Goal: Task Accomplishment & Management: Complete application form

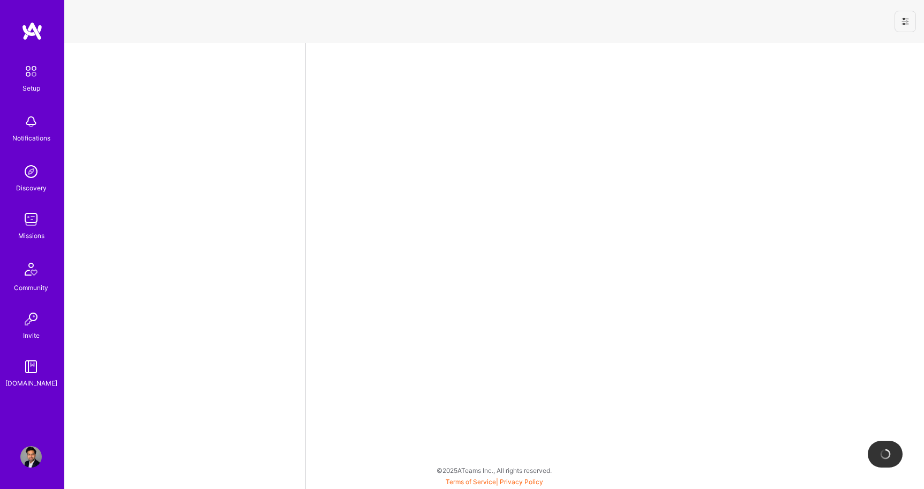
select select "US"
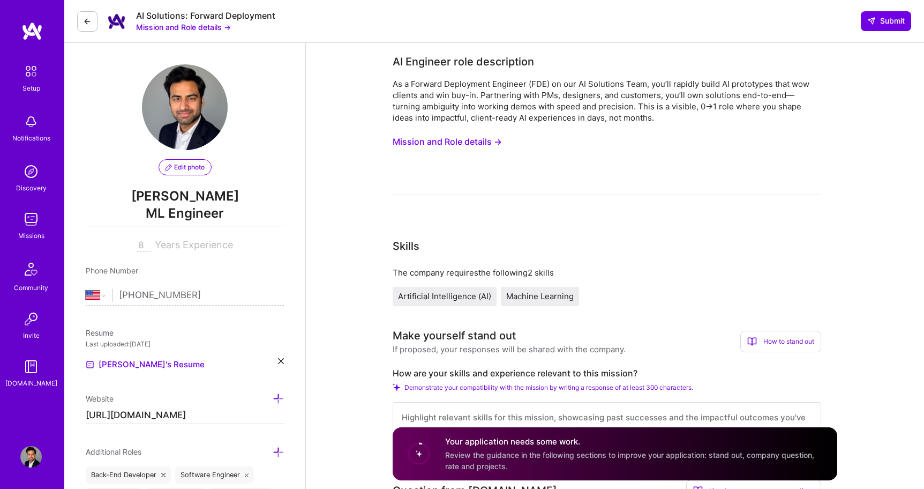
click at [192, 26] on button "Mission and Role details →" at bounding box center [183, 26] width 95 height 11
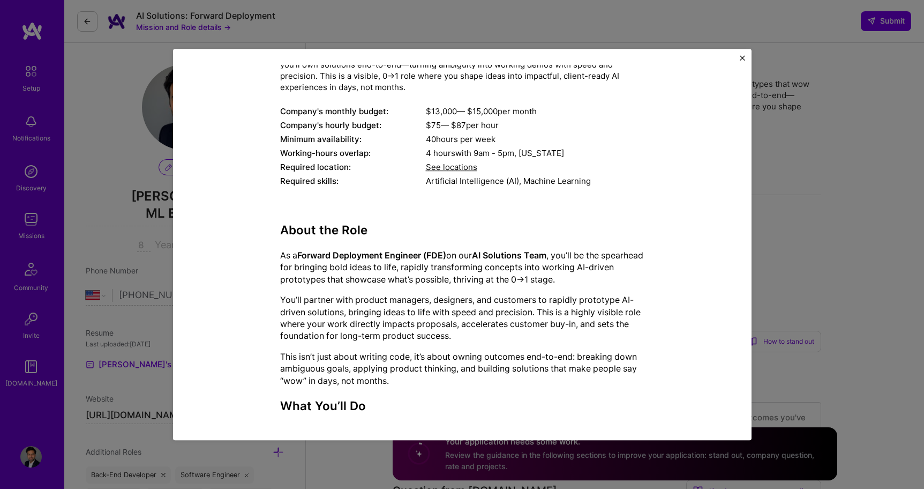
scroll to position [104, 0]
click at [452, 168] on span "See locations" at bounding box center [451, 166] width 51 height 10
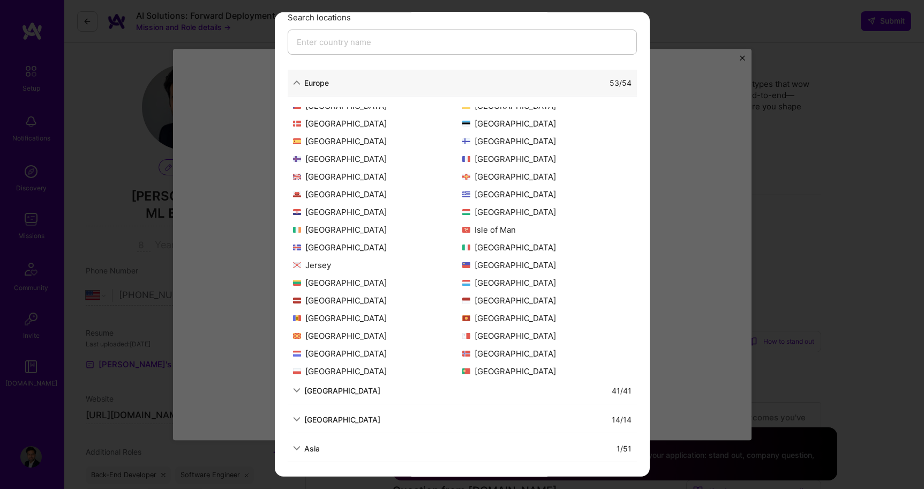
scroll to position [0, 0]
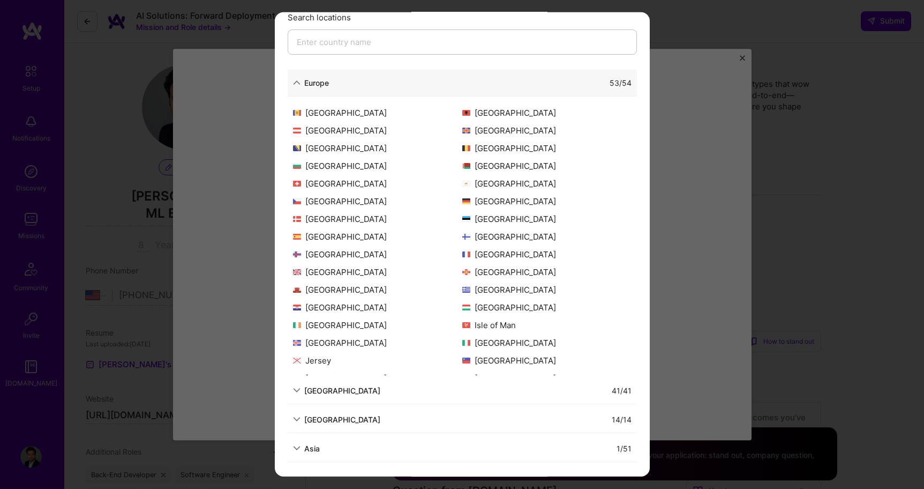
click at [702, 228] on div "Allowed Locations The locations that client marked as required will show up her…" at bounding box center [462, 244] width 924 height 489
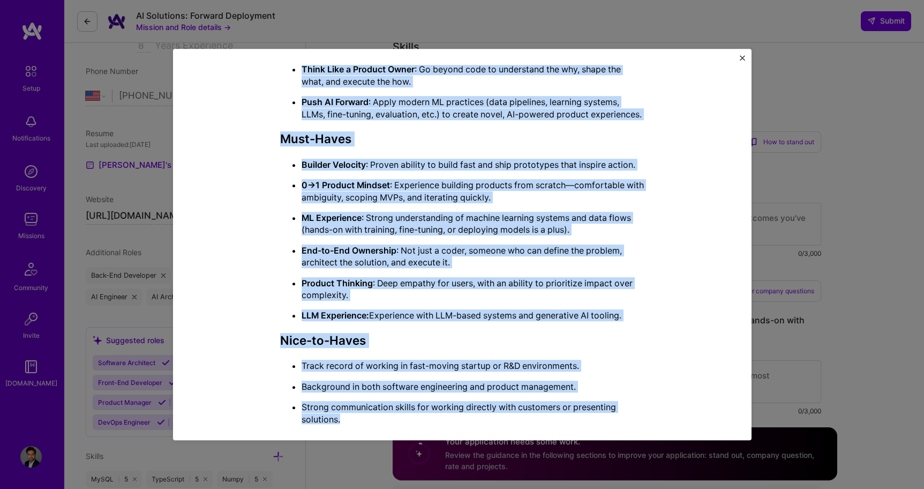
scroll to position [638, 0]
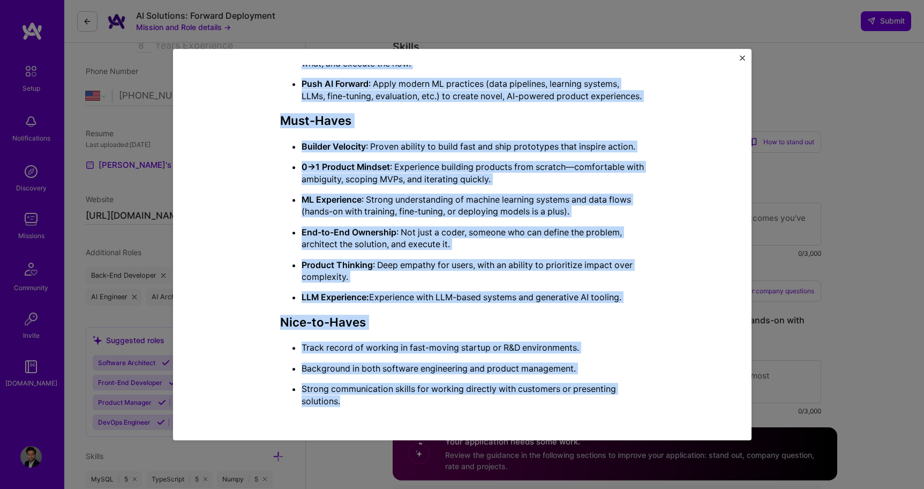
drag, startPoint x: 283, startPoint y: 152, endPoint x: 360, endPoint y: 406, distance: 264.9
click at [360, 406] on div "About the Role As a Forward Deployment Engineer (FDE) on our AI Solutions Team …" at bounding box center [462, 54] width 364 height 706
copy div "About the Role As a Forward Deployment Engineer (FDE) on our AI Solutions Team …"
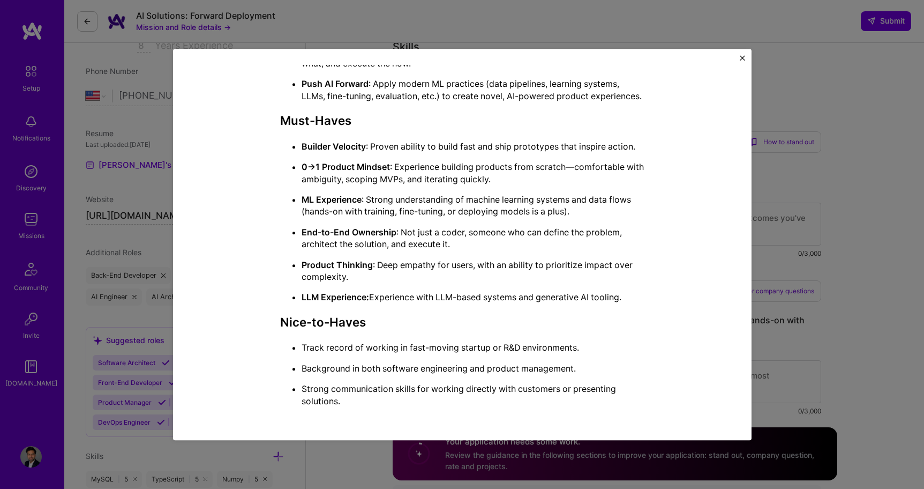
click at [745, 61] on div "Mission Description and Role Details AI Engineer role description As a Forward …" at bounding box center [462, 244] width 579 height 391
click at [741, 58] on img "Close" at bounding box center [742, 57] width 5 height 5
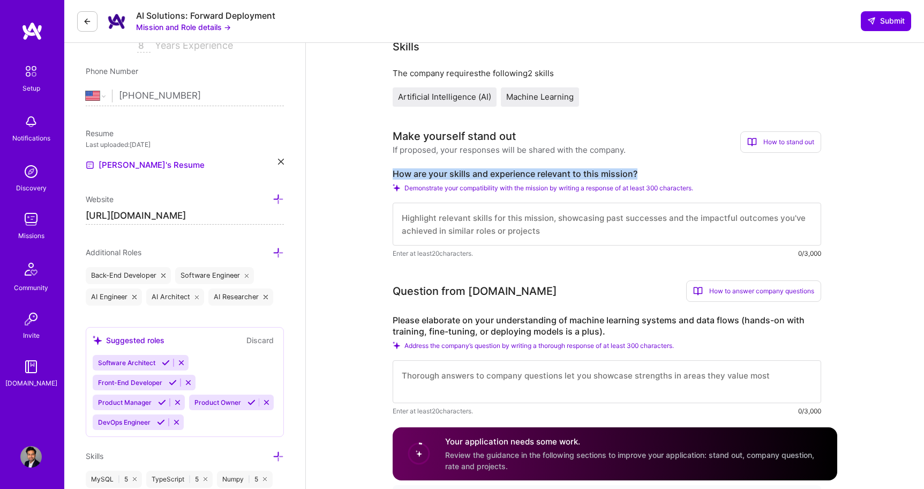
drag, startPoint x: 391, startPoint y: 170, endPoint x: 648, endPoint y: 173, distance: 257.2
copy label "How are your skills and experience relevant to this mission?"
click at [511, 227] on textarea at bounding box center [607, 224] width 429 height 43
paste textarea "My background aligns closely with this mission, as I have hands-on experience r…"
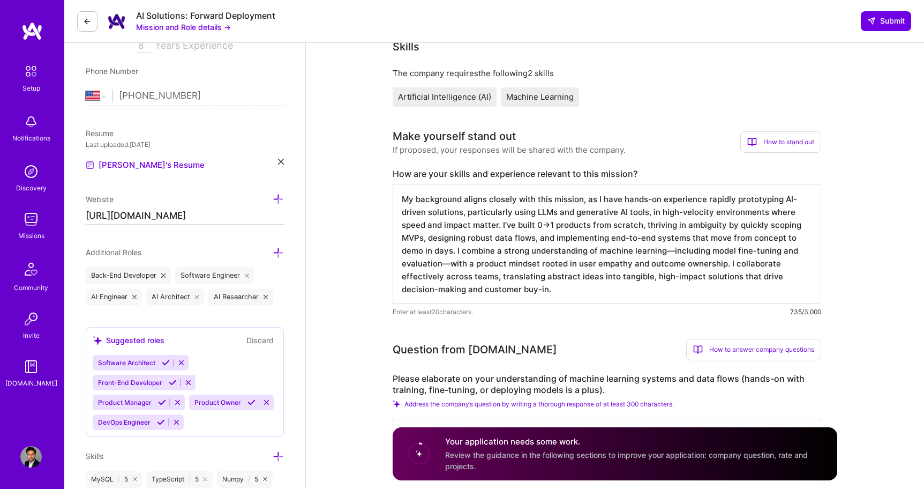
click at [674, 253] on textarea "My background aligns closely with this mission, as I have hands-on experience r…" at bounding box center [607, 244] width 429 height 120
click at [452, 265] on textarea "My background aligns closely with this mission, as I have hands-on experience r…" at bounding box center [607, 244] width 429 height 120
click at [488, 289] on textarea "My background aligns closely with this mission, as I have hands-on experience r…" at bounding box center [607, 244] width 429 height 120
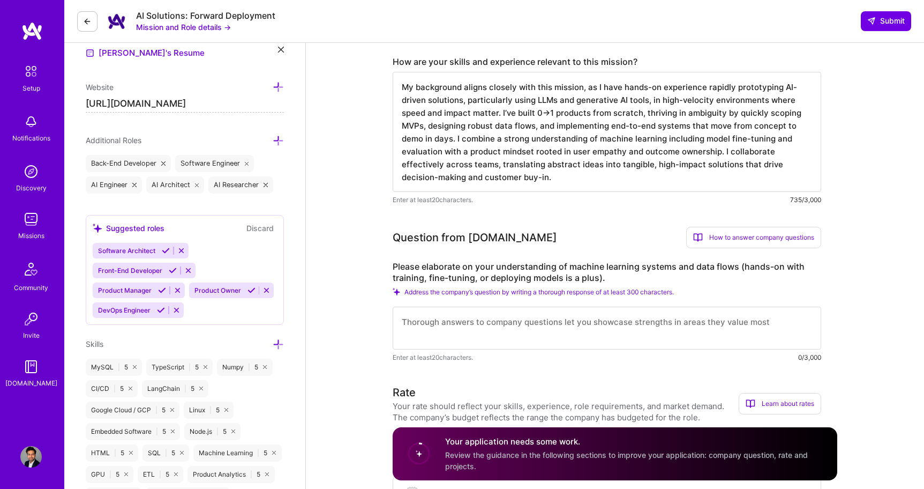
scroll to position [395, 0]
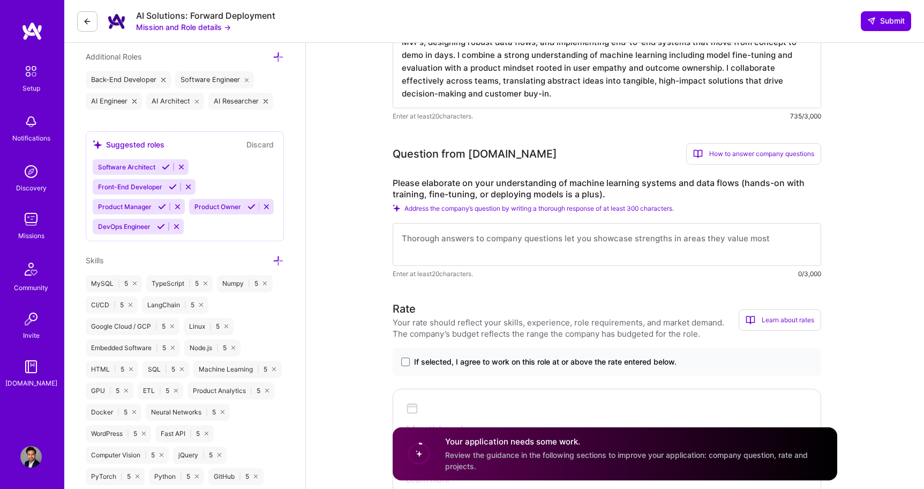
type textarea "My background aligns closely with this mission, as I have hands-on experience r…"
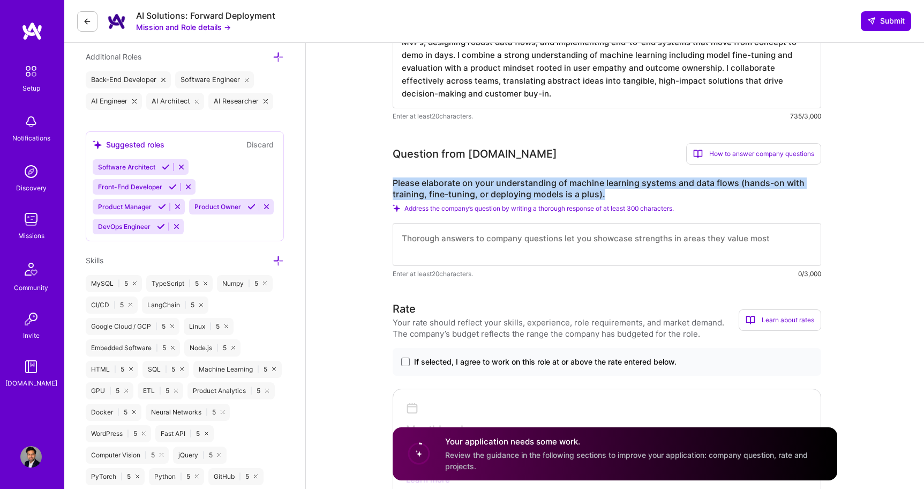
drag, startPoint x: 603, startPoint y: 192, endPoint x: 378, endPoint y: 179, distance: 224.8
copy label "Please elaborate on your understanding of machine learning systems and data flo…"
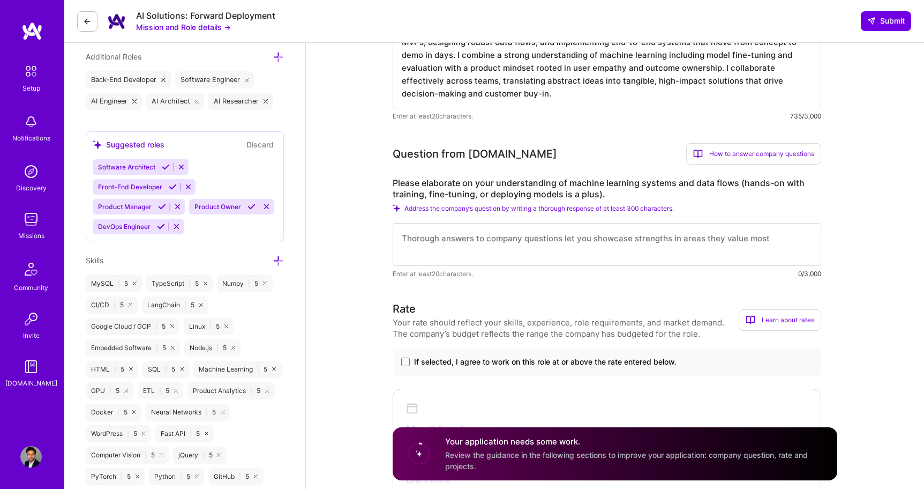
click at [444, 245] on textarea at bounding box center [607, 244] width 429 height 43
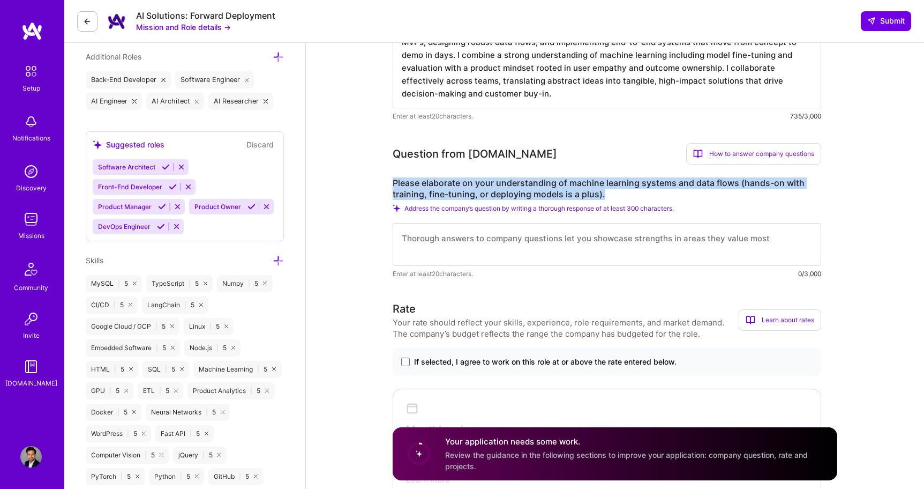
drag, startPoint x: 610, startPoint y: 192, endPoint x: 387, endPoint y: 185, distance: 223.0
copy label "Please elaborate on your understanding of machine learning systems and data flo…"
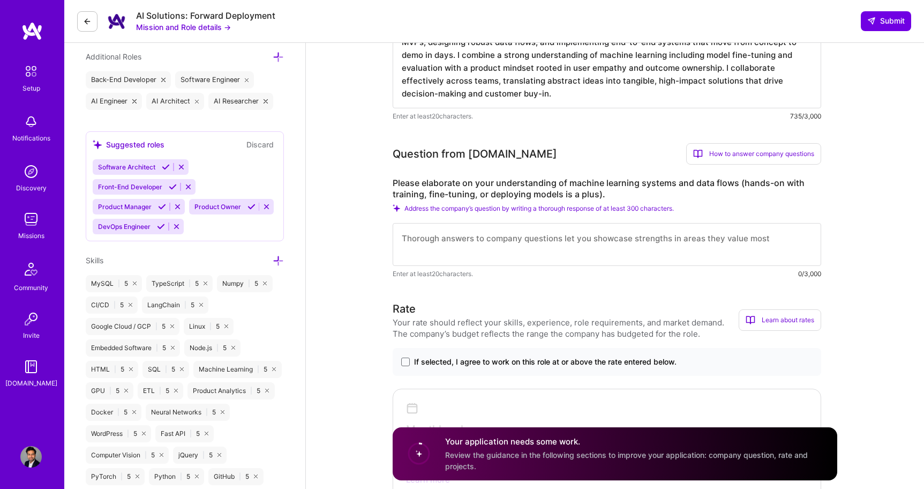
click at [437, 243] on textarea at bounding box center [607, 244] width 429 height 43
paste textarea "I have a strong, practical understanding of machine learning systems and data f…"
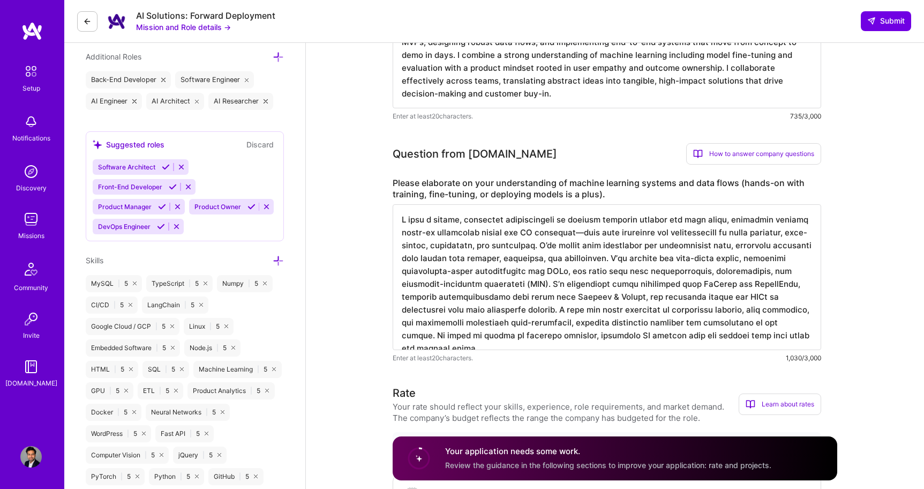
click at [582, 235] on textarea at bounding box center [607, 277] width 429 height 146
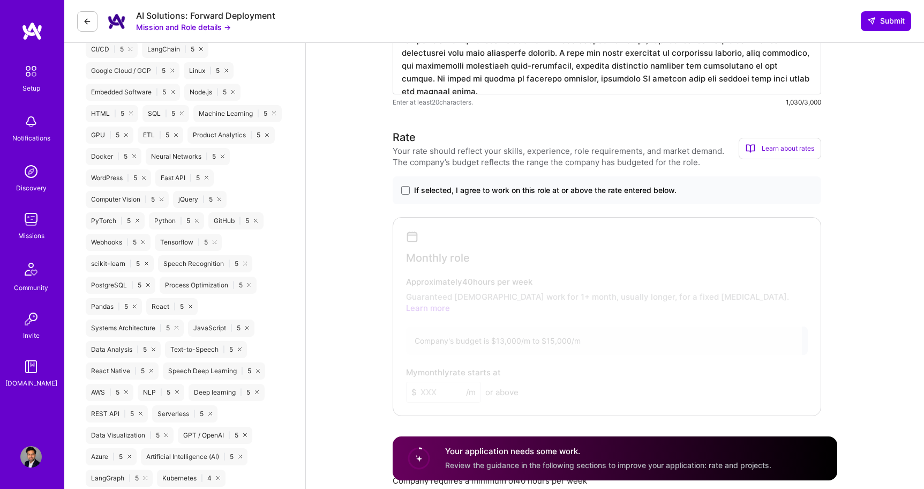
scroll to position [652, 0]
type textarea "I have a strong, practical understanding of machine learning systems and data f…"
click at [407, 190] on span at bounding box center [405, 189] width 9 height 9
click at [0, 0] on input "If selected, I agree to work on this role at or above the rate entered below." at bounding box center [0, 0] width 0 height 0
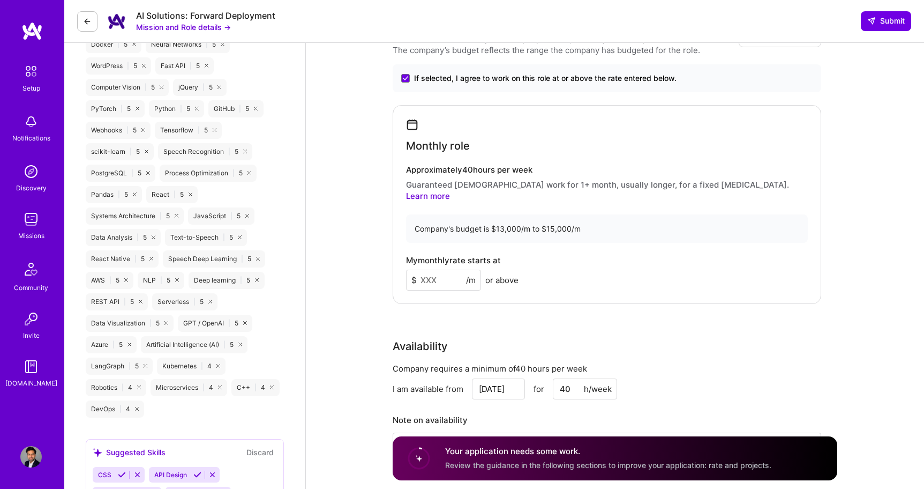
scroll to position [764, 0]
click at [432, 268] on input at bounding box center [443, 278] width 75 height 21
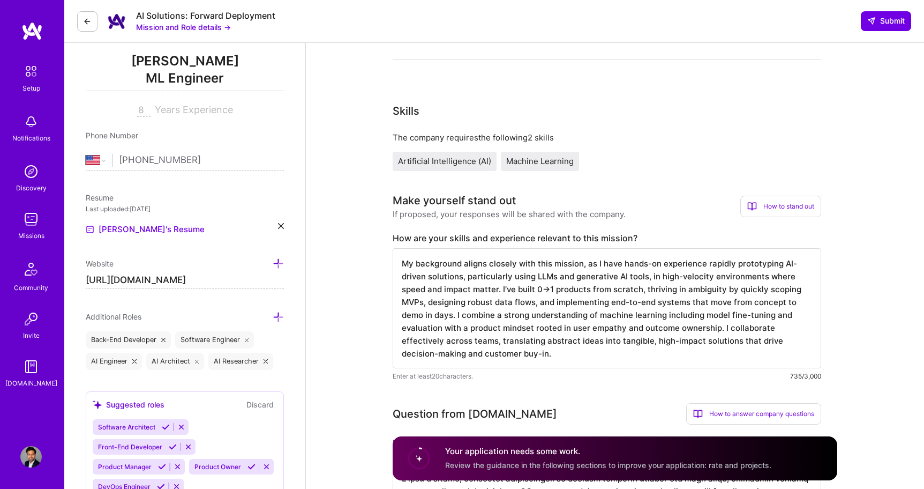
scroll to position [0, 0]
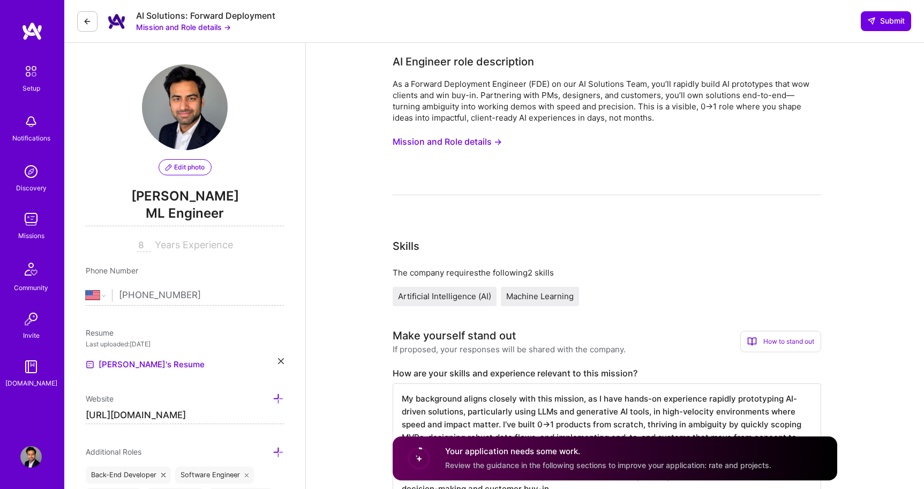
drag, startPoint x: 32, startPoint y: 460, endPoint x: 639, endPoint y: 1, distance: 761.5
click at [0, 0] on div "Setup Notifications Discovery Missions Community Invite A.Guide Profile" at bounding box center [32, 244] width 64 height 489
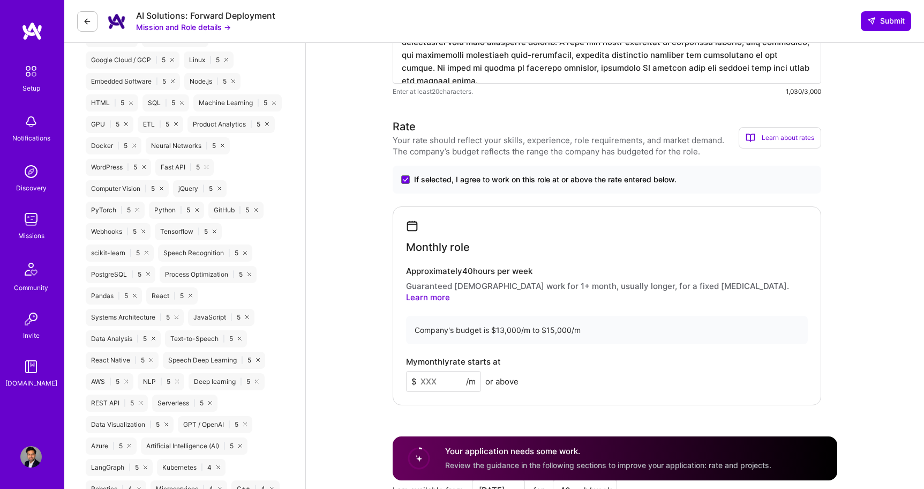
scroll to position [866, 0]
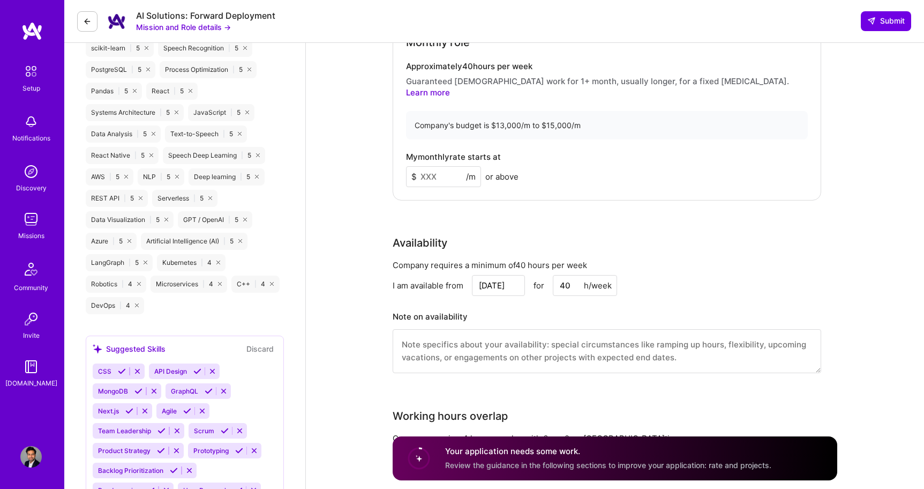
click at [442, 166] on input at bounding box center [443, 176] width 75 height 21
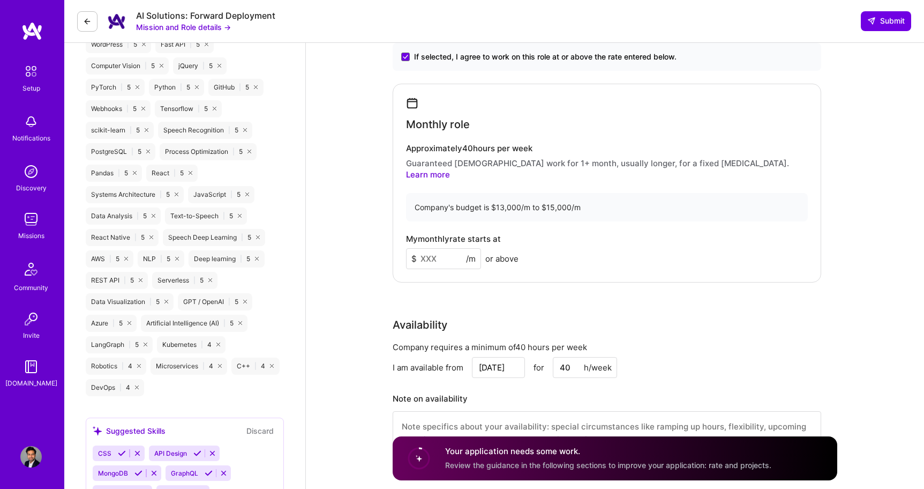
scroll to position [714, 0]
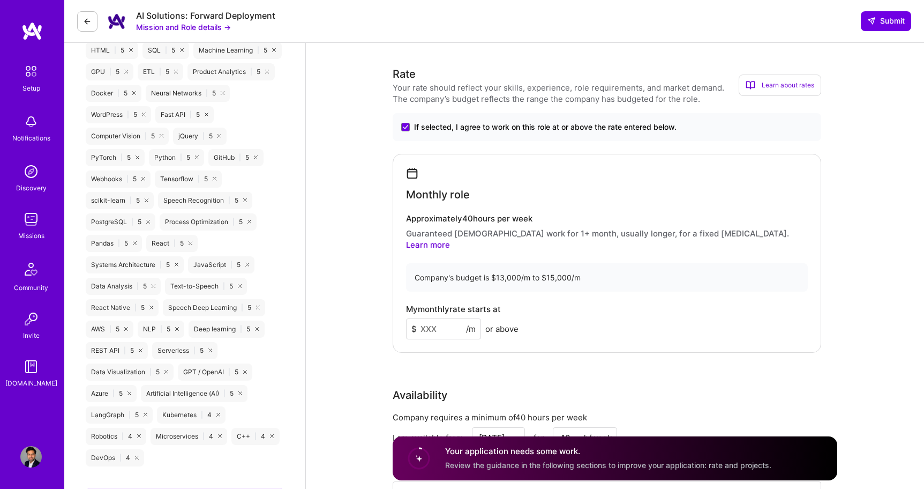
click at [806, 84] on div "Learn about rates" at bounding box center [780, 84] width 83 height 21
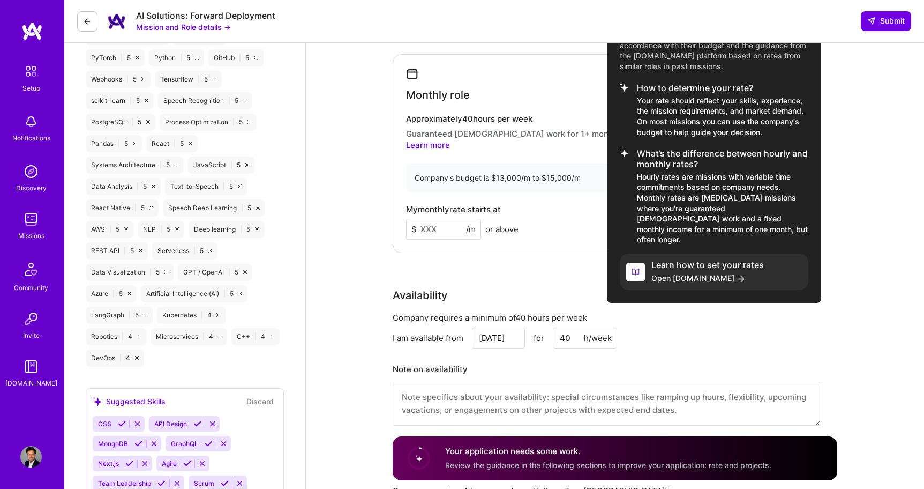
scroll to position [664, 0]
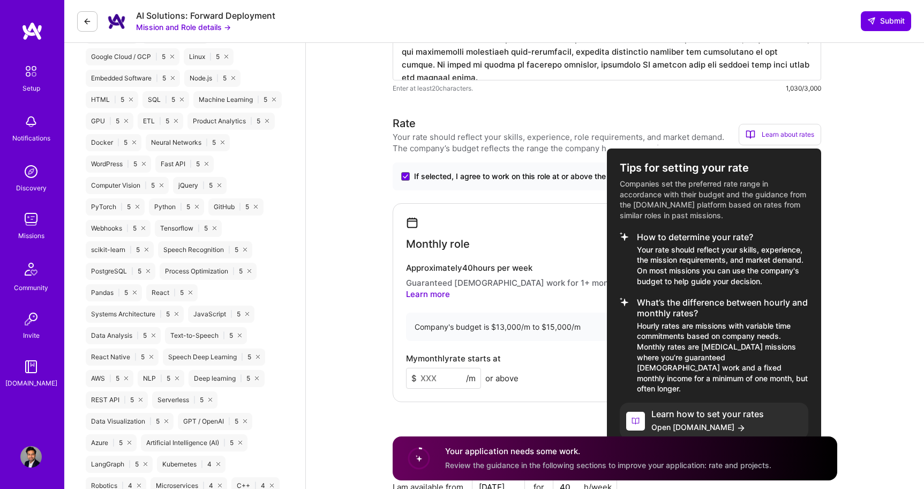
click at [349, 298] on div at bounding box center [462, 244] width 924 height 489
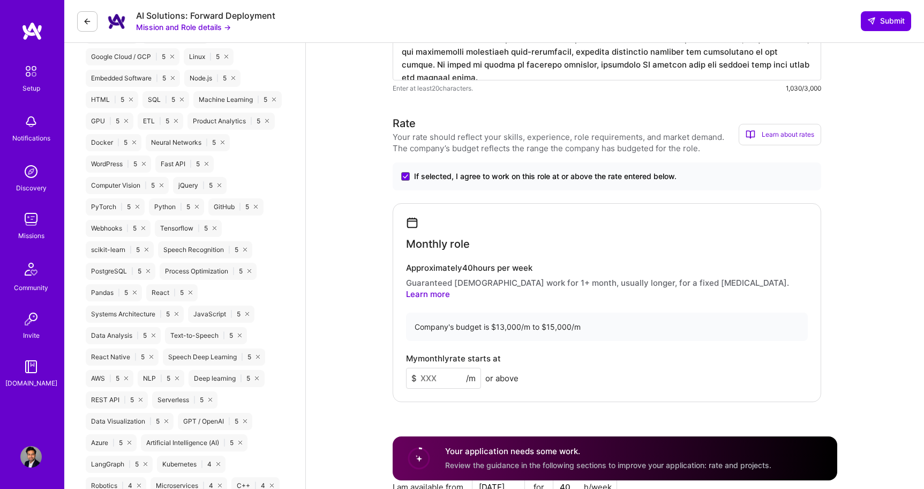
click at [428, 368] on input at bounding box center [443, 378] width 75 height 21
type input "13"
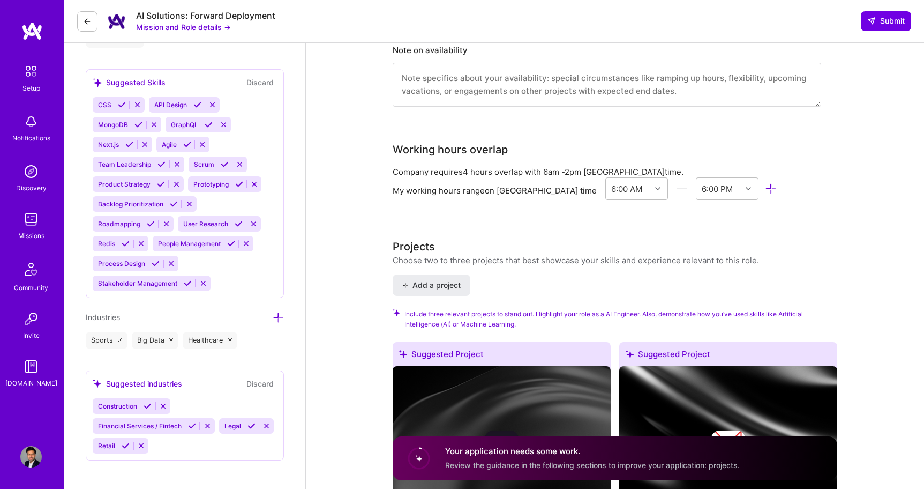
scroll to position [1133, 0]
click at [746, 185] on icon at bounding box center [748, 187] width 5 height 5
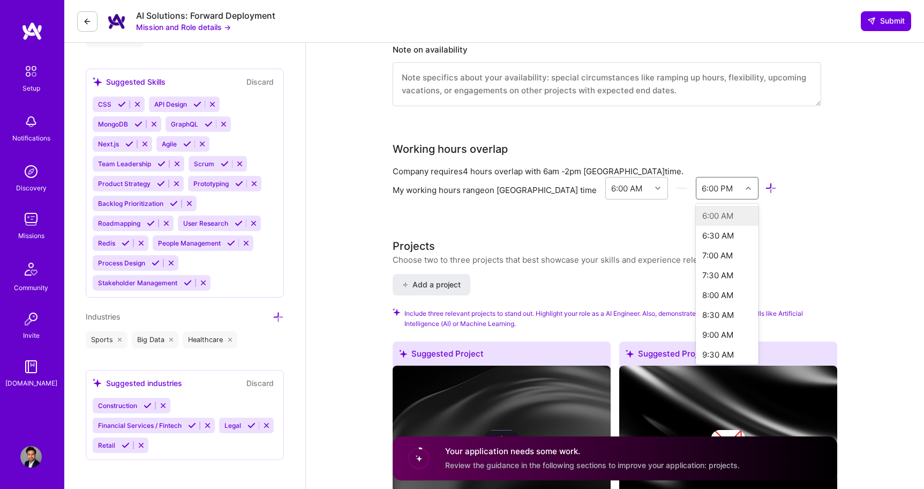
click at [779, 200] on div "Company requires 4 hours overlap with 6am - 2pm Los Angeles time. My working ho…" at bounding box center [607, 191] width 429 height 51
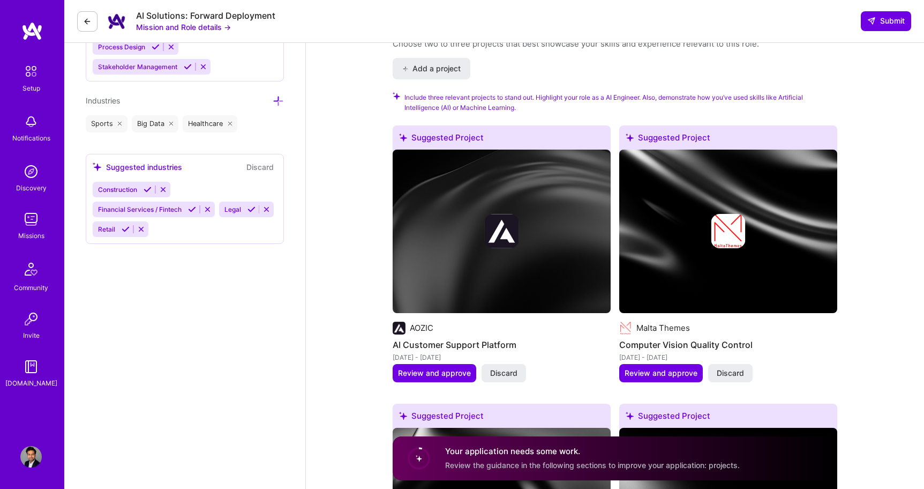
scroll to position [1350, 0]
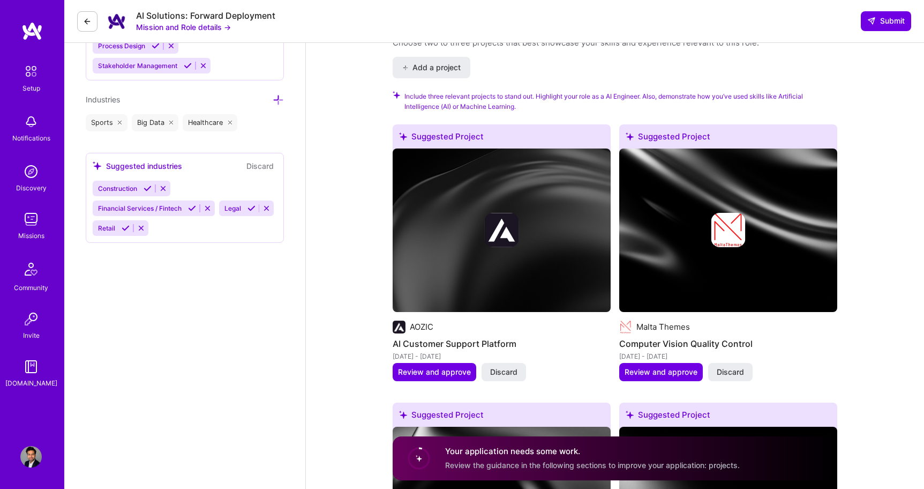
click at [458, 336] on h4 "AI Customer Support Platform" at bounding box center [502, 343] width 218 height 14
click at [425, 366] on span "Review and approve" at bounding box center [434, 371] width 73 height 11
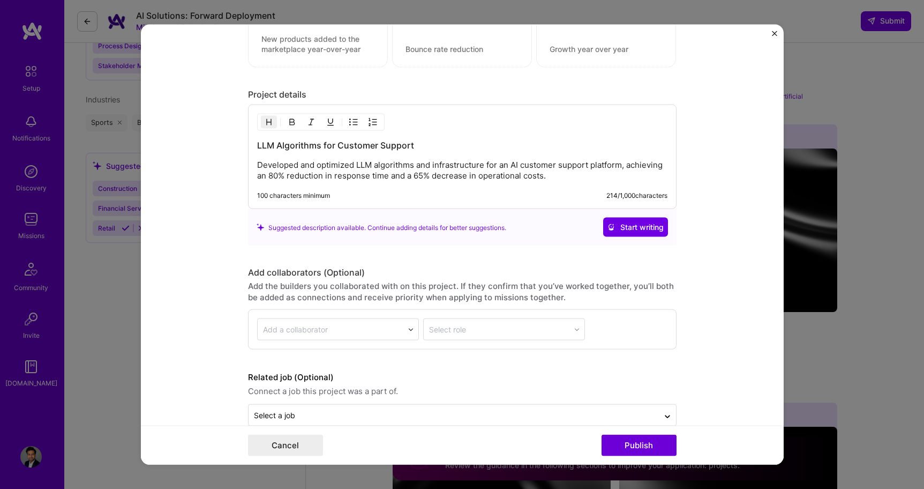
scroll to position [1003, 0]
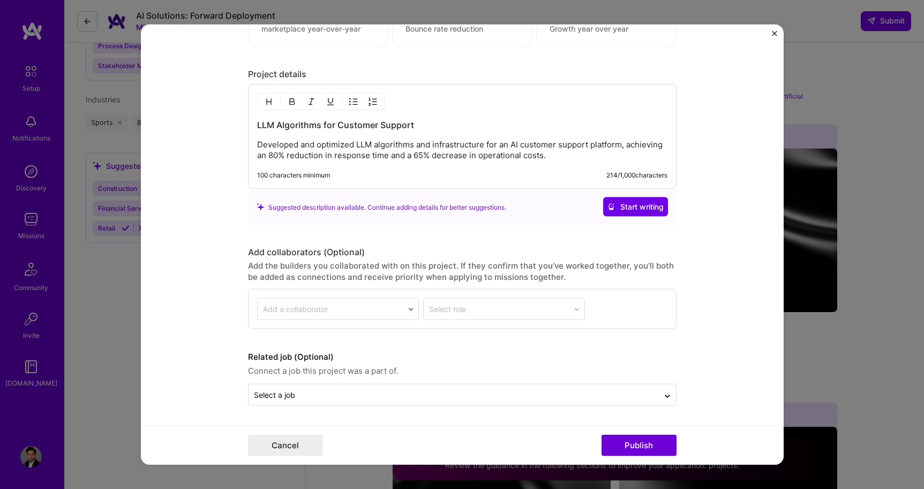
click at [540, 155] on p "Developed and optimized LLM algorithms and infrastructure for an AI customer su…" at bounding box center [462, 149] width 410 height 21
click at [554, 159] on p "Developed and optimized LLM algorithms and infrastructure for an AI customer su…" at bounding box center [462, 151] width 410 height 21
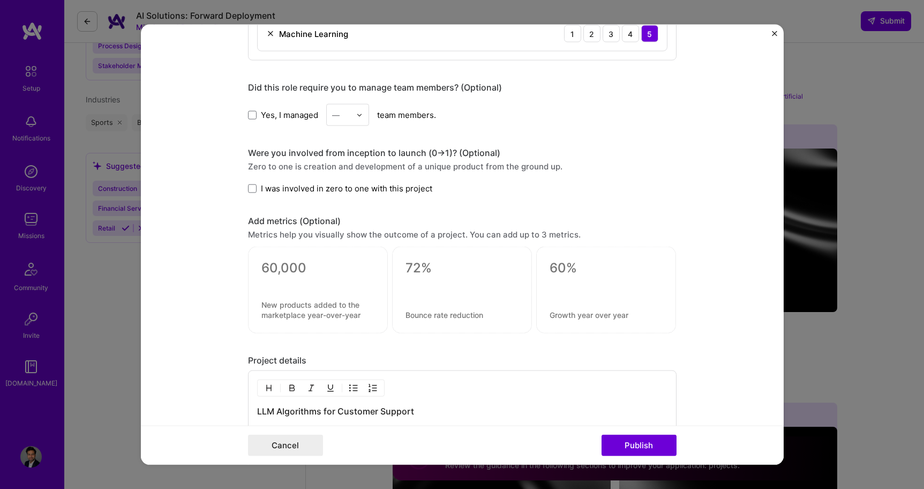
scroll to position [676, 0]
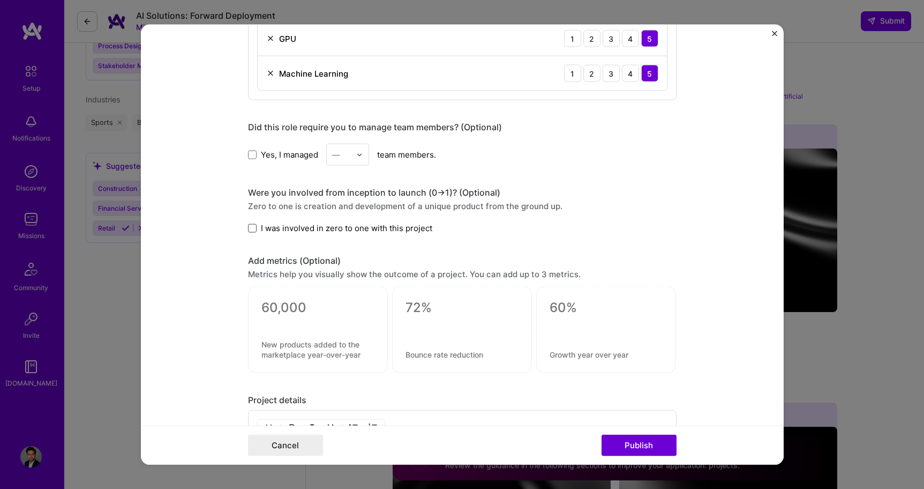
click at [253, 228] on span at bounding box center [252, 227] width 9 height 9
click at [0, 0] on input "I was involved in zero to one with this project" at bounding box center [0, 0] width 0 height 0
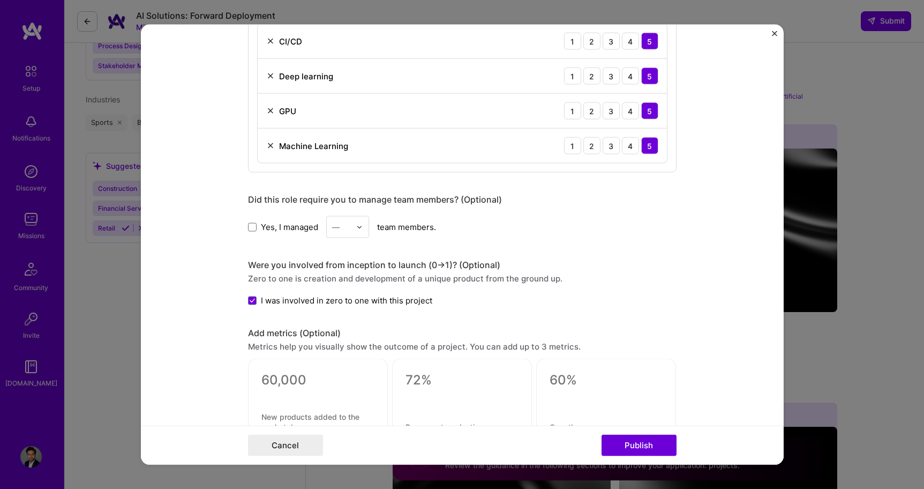
scroll to position [1003, 0]
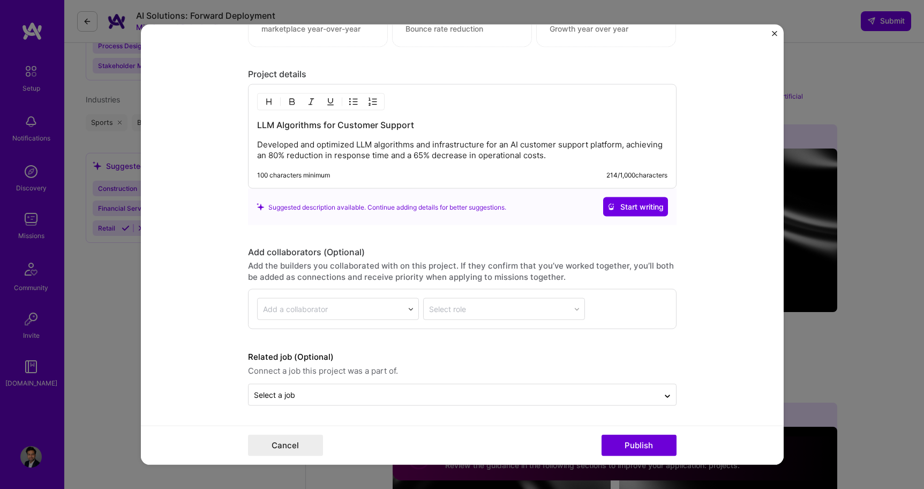
click at [554, 158] on p "Developed and optimized LLM algorithms and infrastructure for an AI customer su…" at bounding box center [462, 149] width 410 height 21
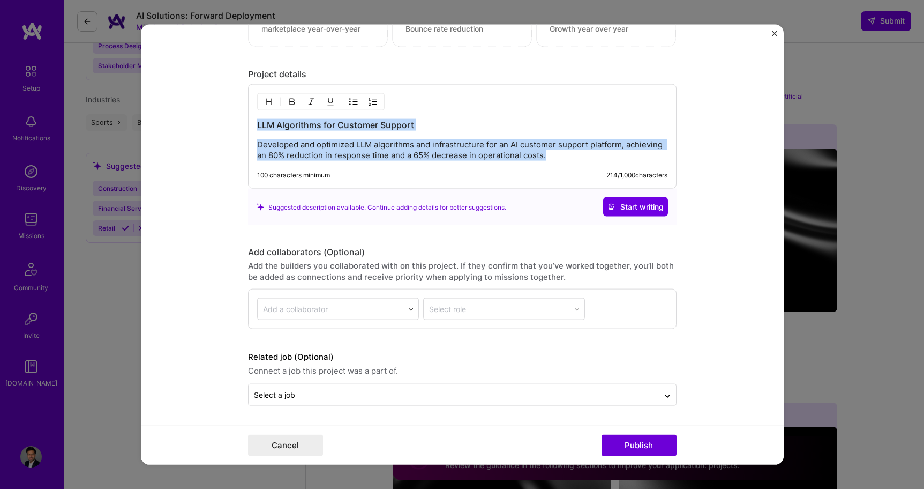
drag, startPoint x: 554, startPoint y: 158, endPoint x: 242, endPoint y: 121, distance: 314.5
click at [242, 121] on form "Editing suggested project This project is suggested based on your LinkedIn, res…" at bounding box center [462, 245] width 643 height 440
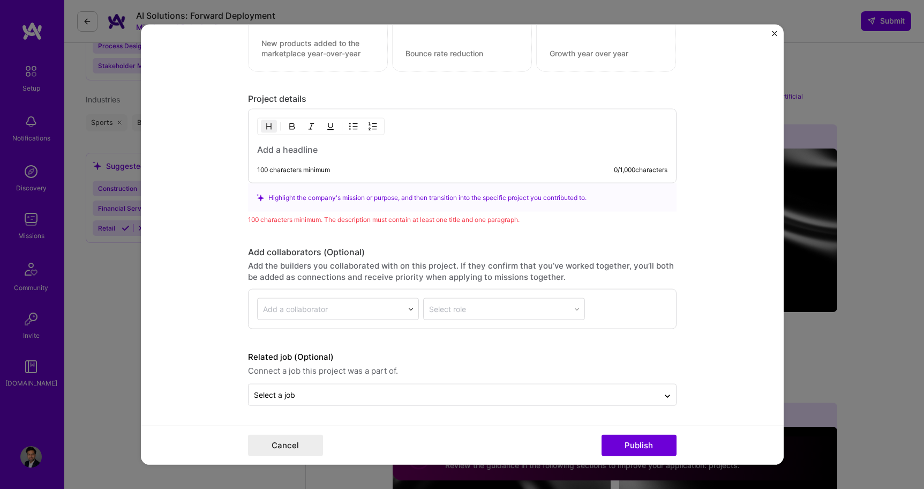
scroll to position [978, 0]
click at [292, 145] on h3 at bounding box center [462, 150] width 410 height 12
click at [317, 155] on div "100 characters minimum 0 / 1,000 characters" at bounding box center [462, 146] width 429 height 74
type input "1300000"
click at [774, 31] on img "Close" at bounding box center [774, 33] width 5 height 5
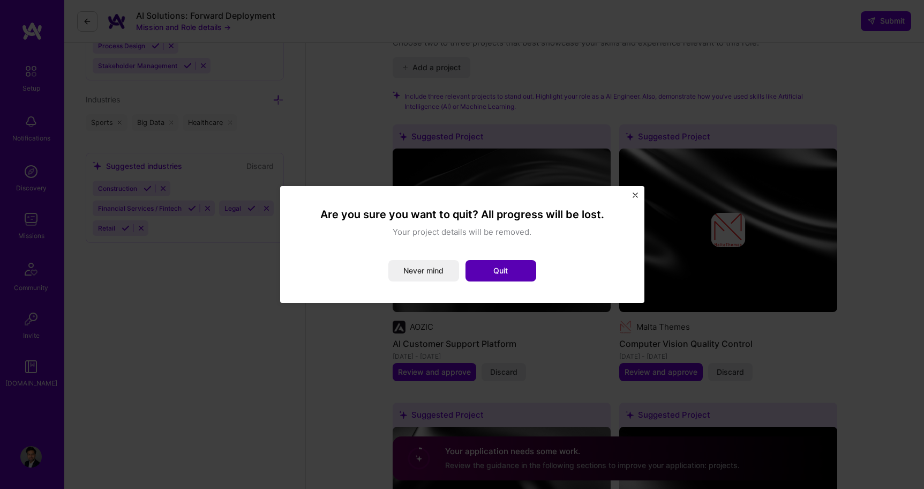
click at [490, 270] on button "Quit" at bounding box center [501, 270] width 71 height 21
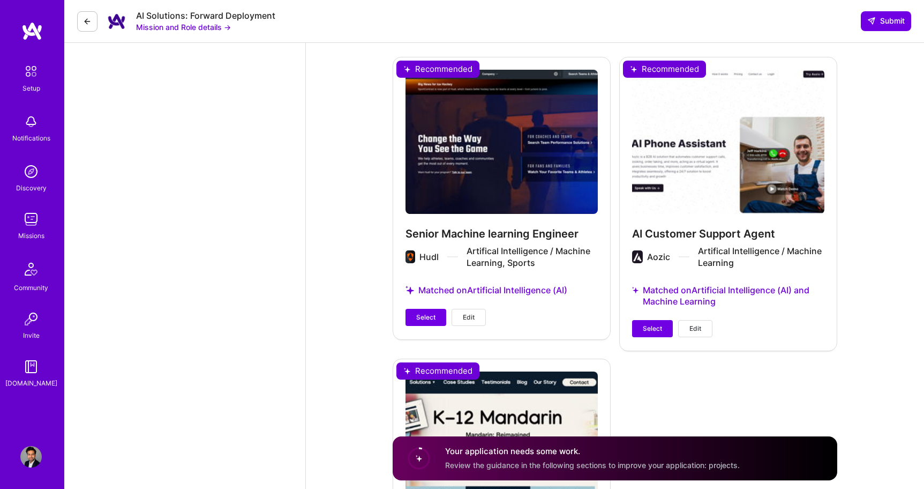
scroll to position [3072, 0]
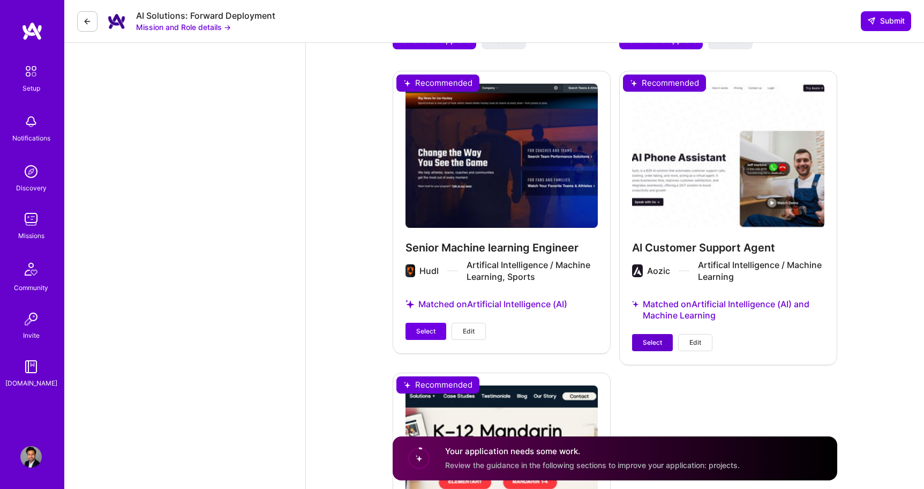
click at [655, 338] on span "Select" at bounding box center [652, 343] width 19 height 10
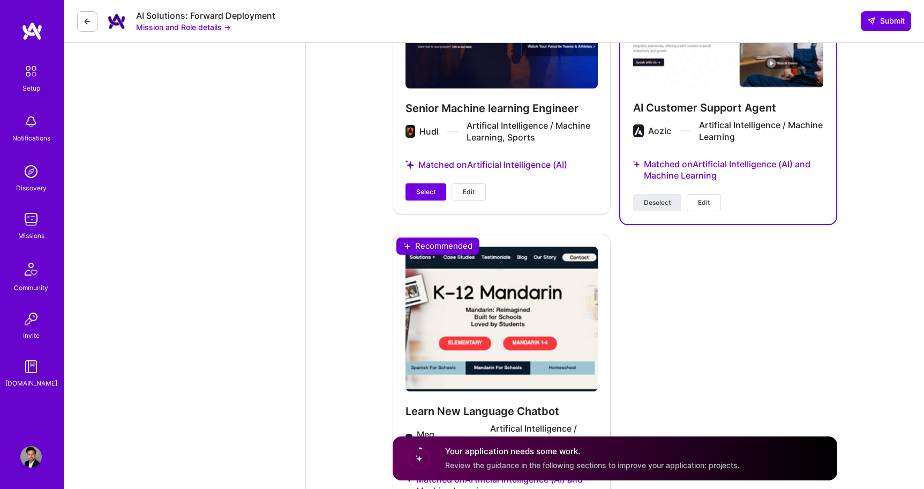
scroll to position [3232, 0]
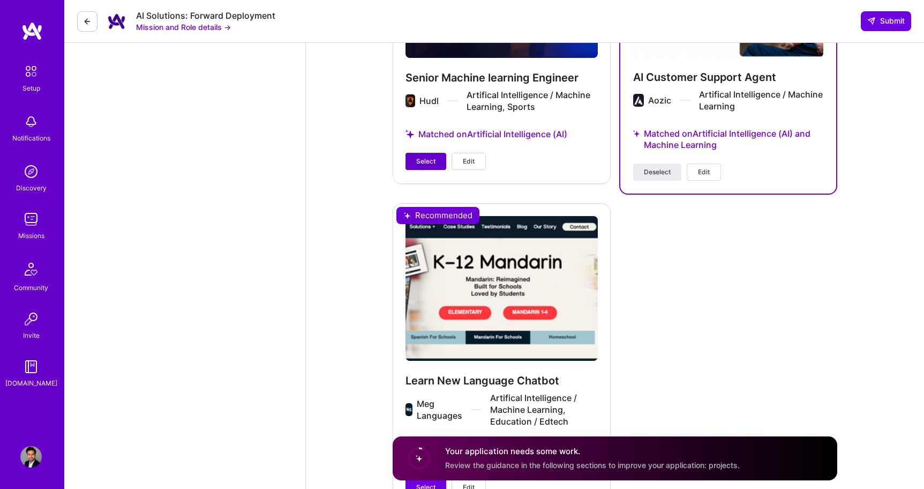
click at [430, 156] on span "Select" at bounding box center [425, 161] width 19 height 10
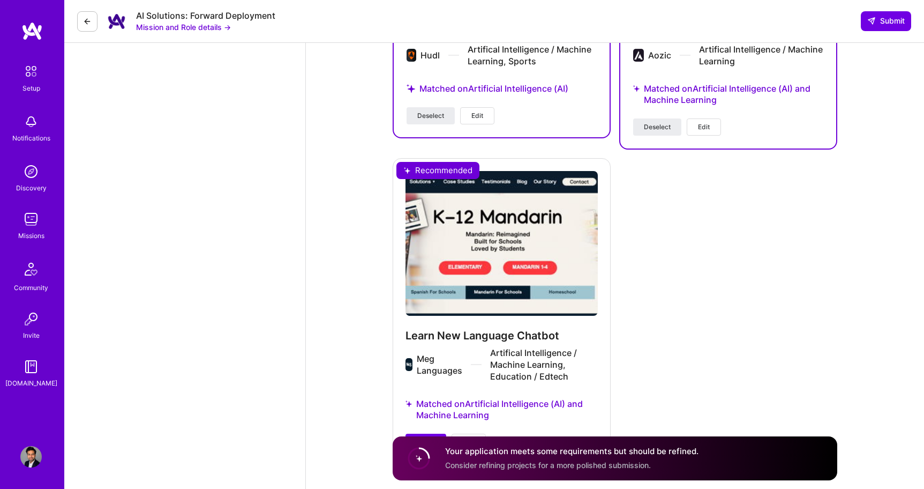
scroll to position [3316, 0]
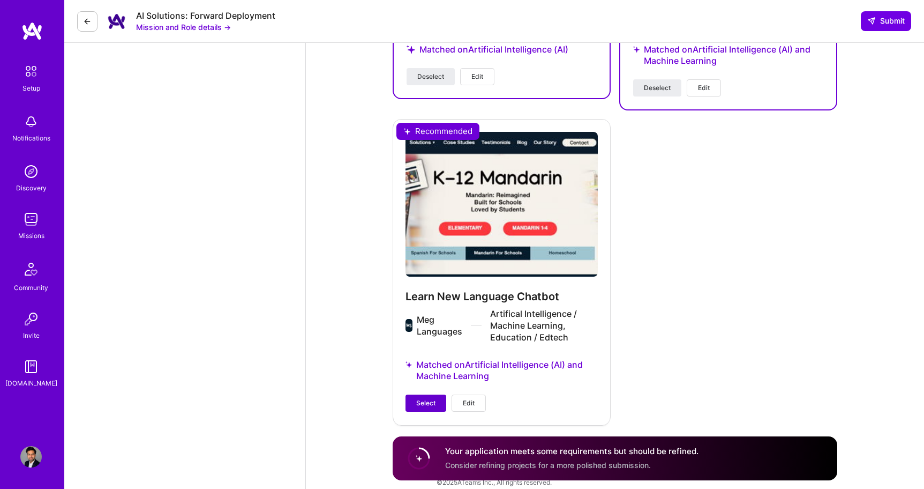
click at [427, 398] on span "Select" at bounding box center [425, 403] width 19 height 10
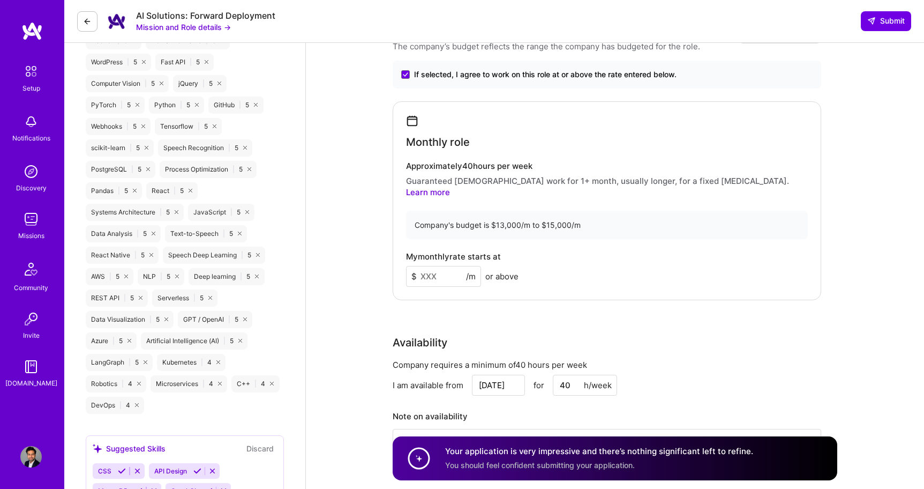
scroll to position [765, 0]
click at [422, 267] on input at bounding box center [443, 277] width 75 height 21
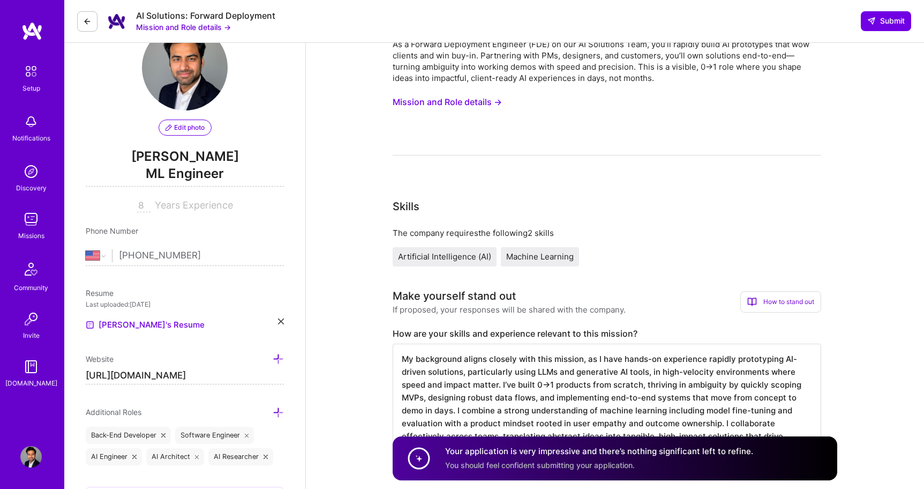
scroll to position [0, 0]
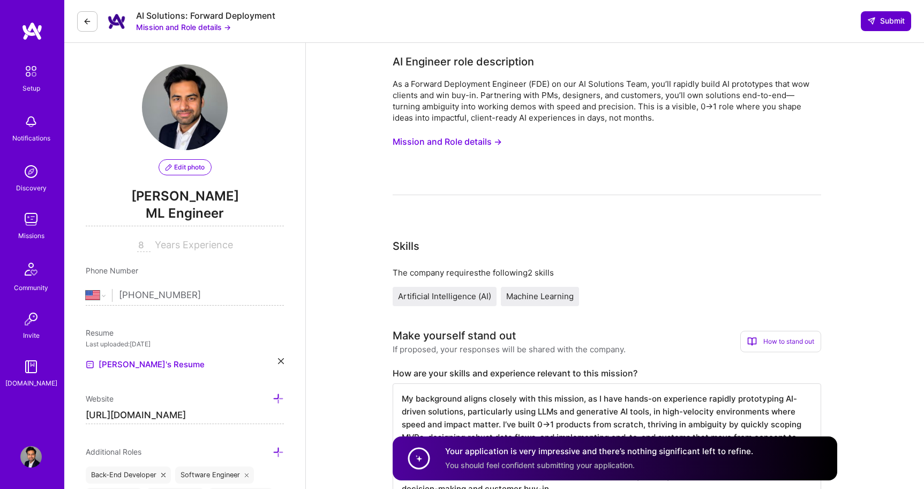
type input "14000"
click at [876, 19] on span "Submit" at bounding box center [886, 21] width 38 height 11
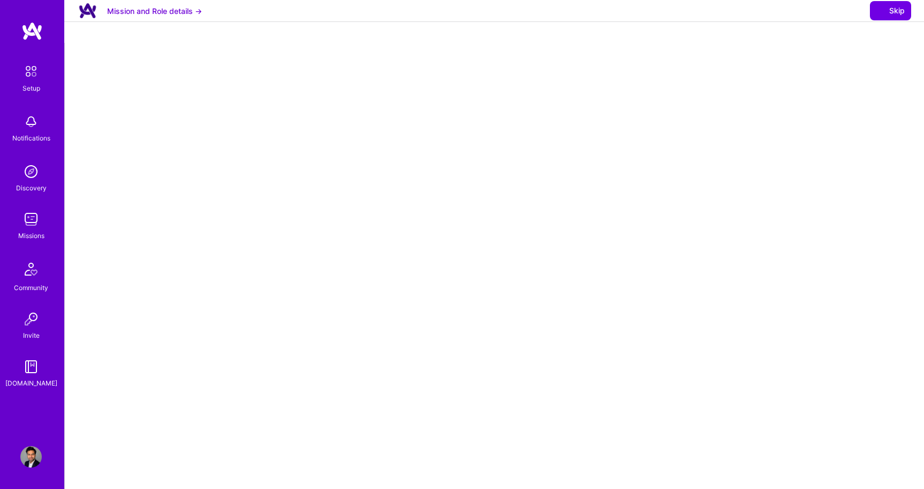
select select "US"
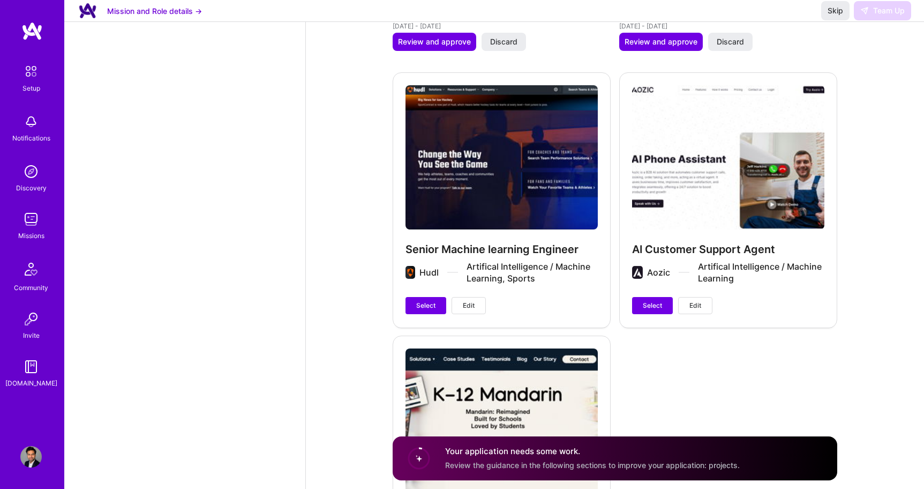
scroll to position [3249, 0]
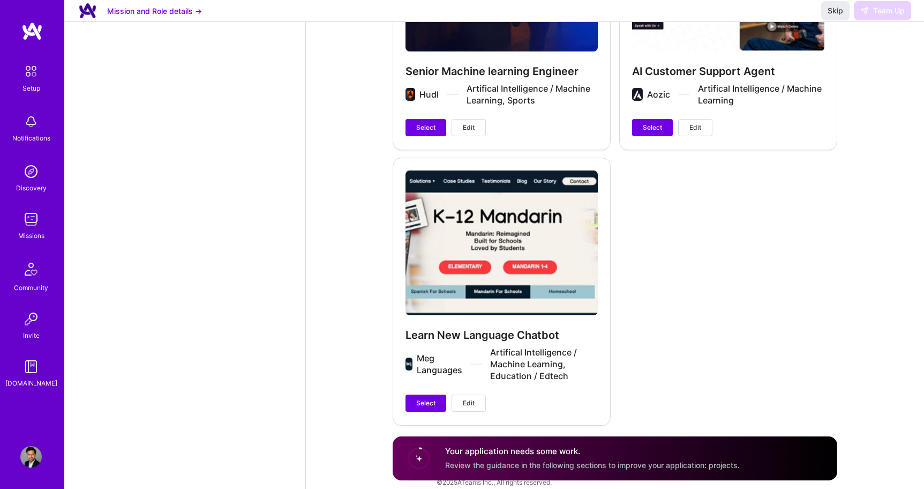
click at [506, 451] on h4 "Your application needs some work." at bounding box center [592, 451] width 295 height 11
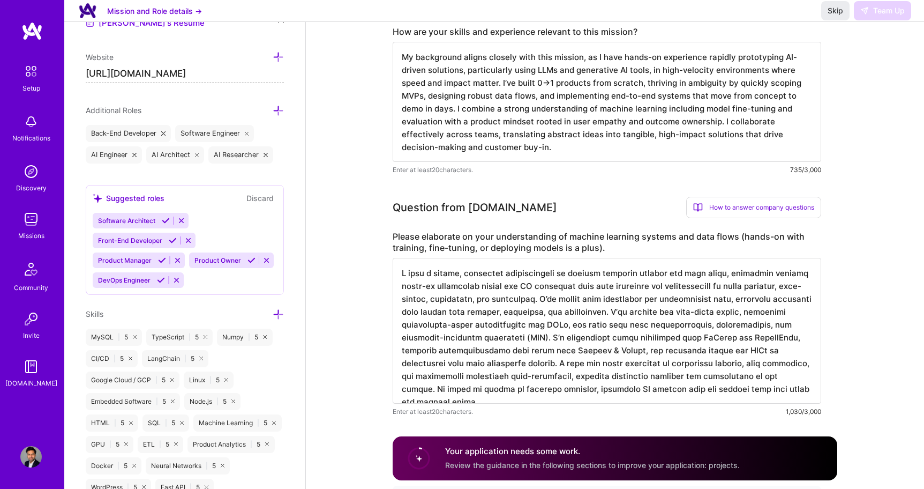
scroll to position [317, 0]
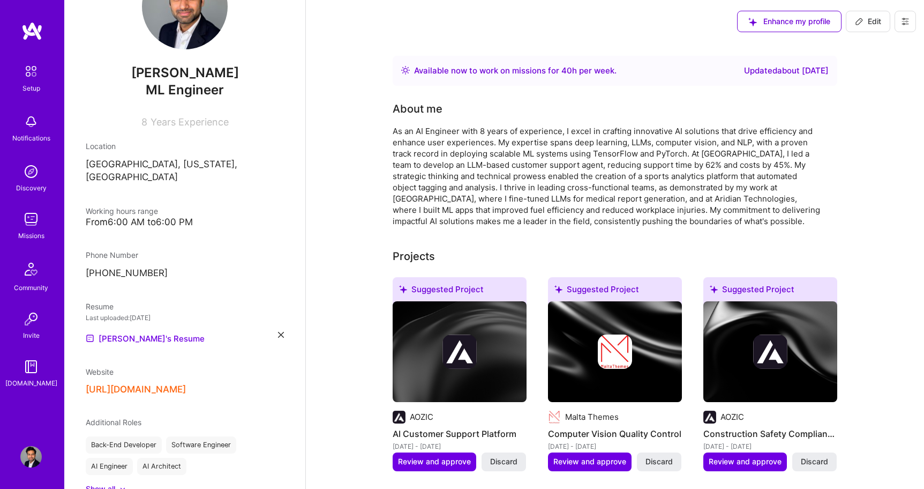
scroll to position [59, 0]
click at [168, 215] on div "From 6:00 AM to 6:00 PM" at bounding box center [185, 220] width 198 height 11
click at [121, 215] on div "From 6:00 AM to 6:00 PM" at bounding box center [185, 220] width 198 height 11
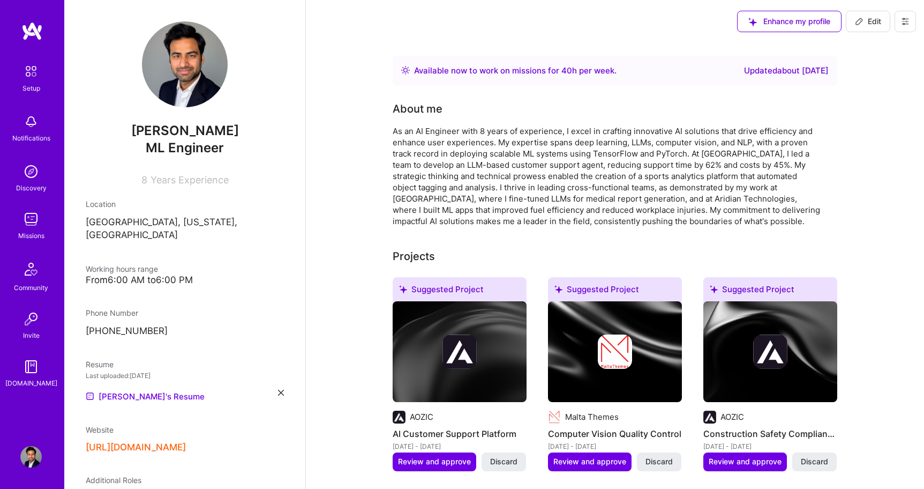
click at [867, 21] on span "Edit" at bounding box center [868, 21] width 26 height 11
select select "US"
select select "Right Now"
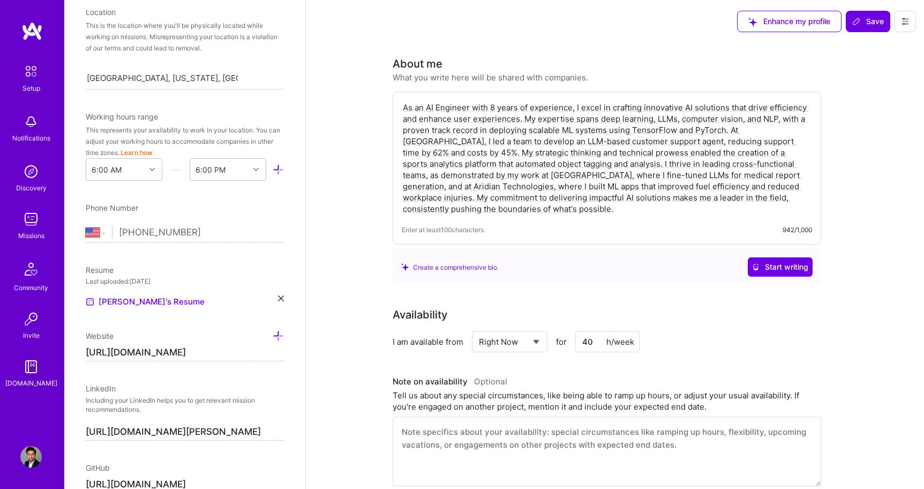
scroll to position [204, 0]
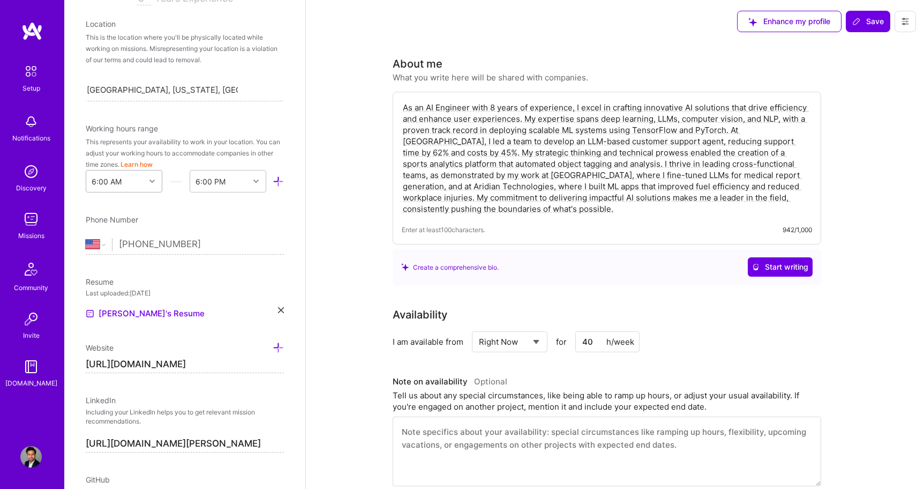
click at [151, 181] on icon at bounding box center [151, 180] width 5 height 5
click at [115, 209] on div "12:00 AM" at bounding box center [124, 209] width 77 height 20
click at [258, 178] on icon at bounding box center [255, 180] width 5 height 5
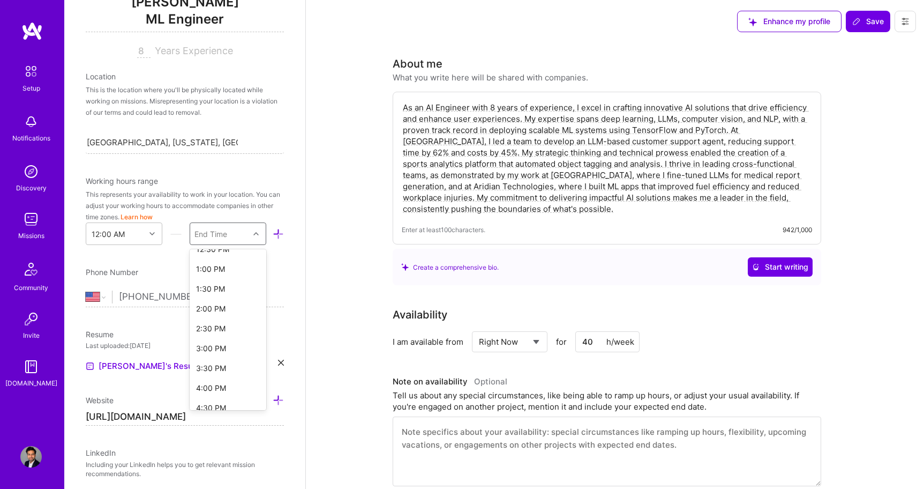
scroll to position [795, 0]
click at [216, 400] on div "11:30 PM" at bounding box center [228, 398] width 77 height 20
click at [226, 238] on div "11:30 PM" at bounding box center [212, 233] width 33 height 11
click at [221, 398] on div "11:30 PM" at bounding box center [228, 398] width 77 height 20
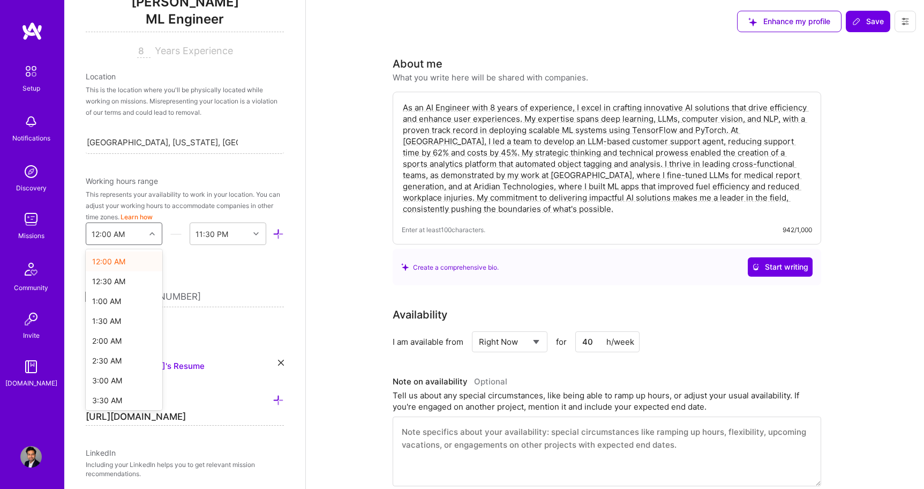
click at [154, 233] on icon at bounding box center [151, 233] width 5 height 5
click at [124, 299] on div "1:00 AM" at bounding box center [124, 301] width 77 height 20
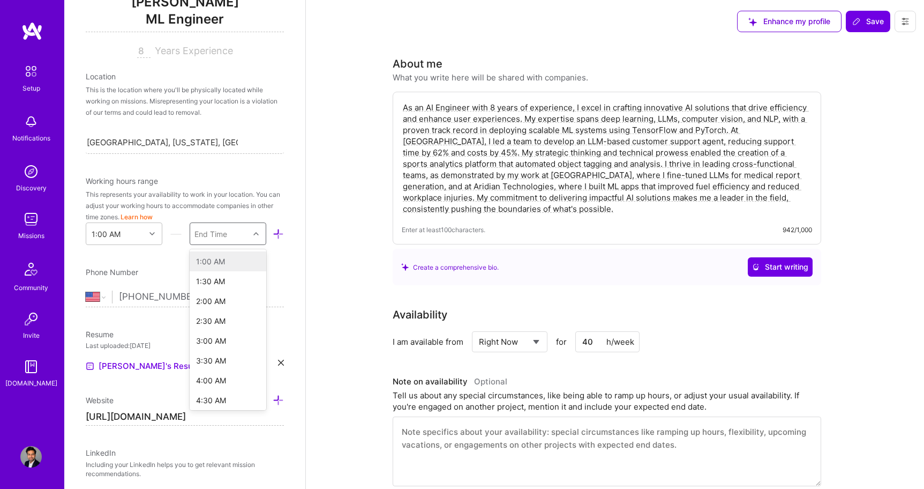
click at [234, 239] on div "End Time" at bounding box center [219, 233] width 59 height 21
click at [221, 395] on div "12:30 AM" at bounding box center [228, 398] width 77 height 20
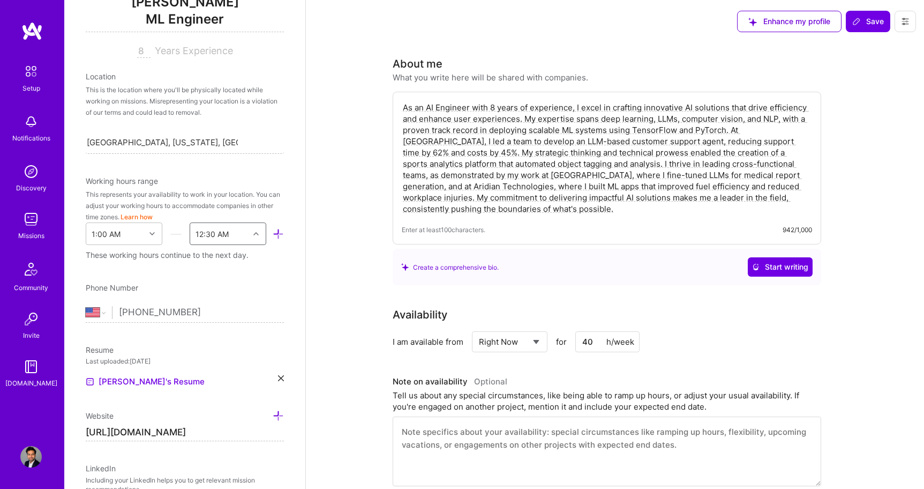
click at [294, 291] on div "Edit photo [PERSON_NAME] ML Engineer 8 Years Experience Location This is the lo…" at bounding box center [184, 244] width 241 height 489
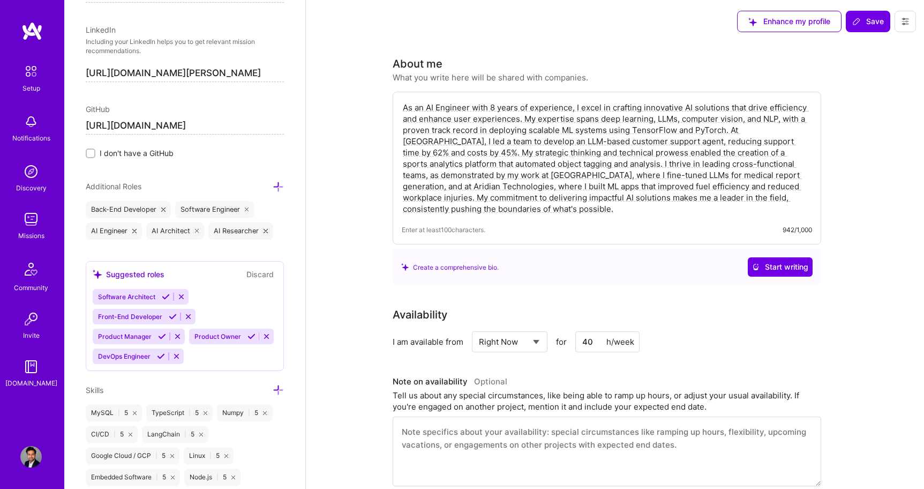
scroll to position [0, 0]
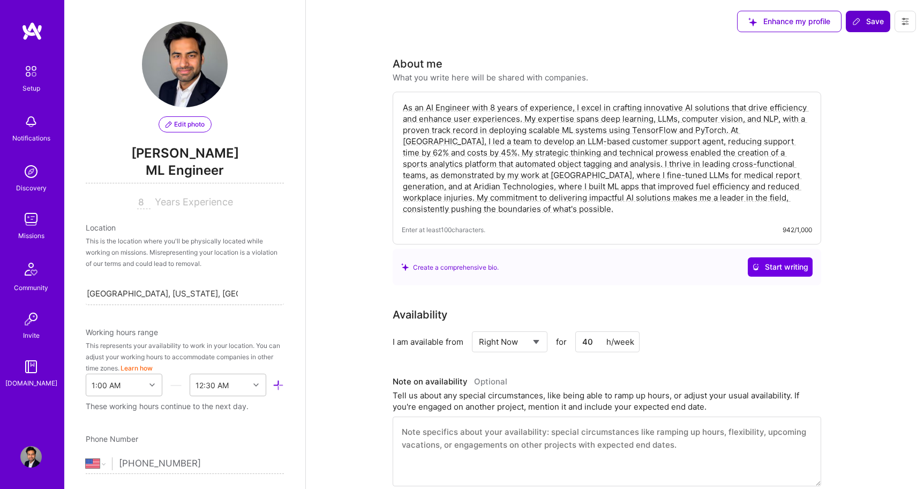
click at [863, 19] on span "Save" at bounding box center [868, 21] width 32 height 11
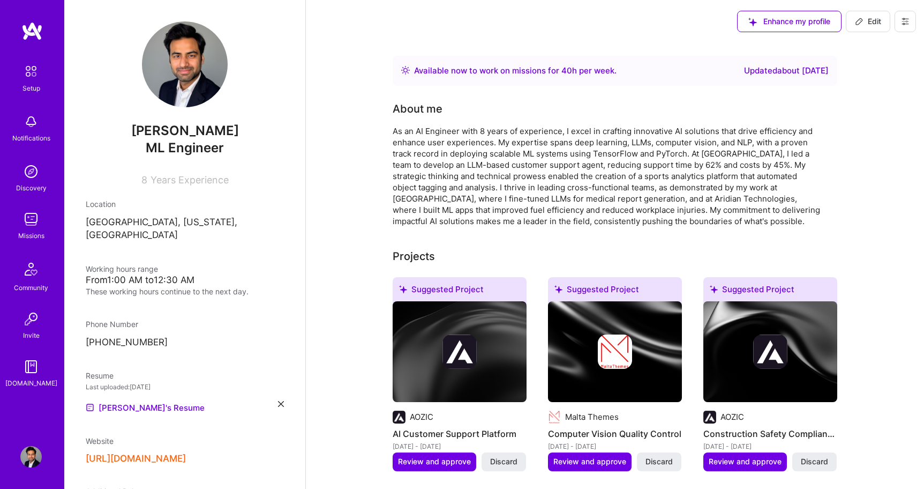
click at [31, 215] on img at bounding box center [30, 218] width 21 height 21
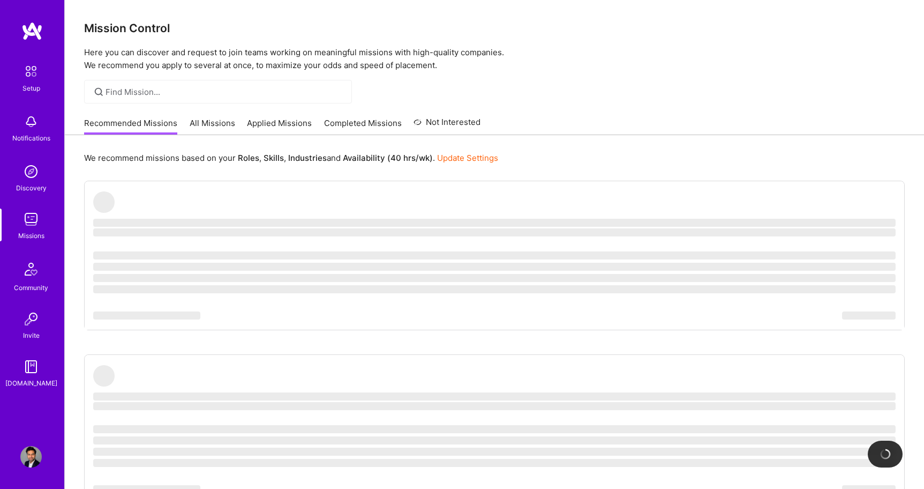
click at [260, 126] on link "Applied Missions" at bounding box center [279, 126] width 65 height 18
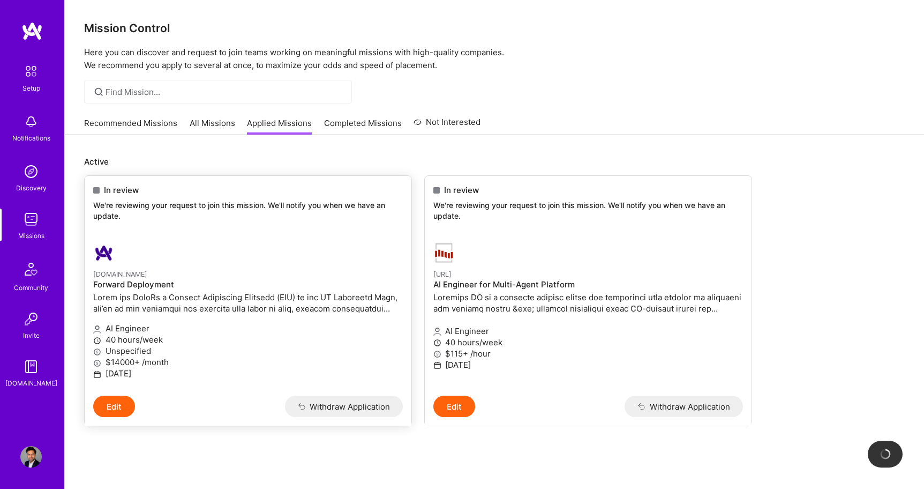
click at [158, 290] on div "[DOMAIN_NAME] Forward Deployment" at bounding box center [248, 292] width 310 height 48
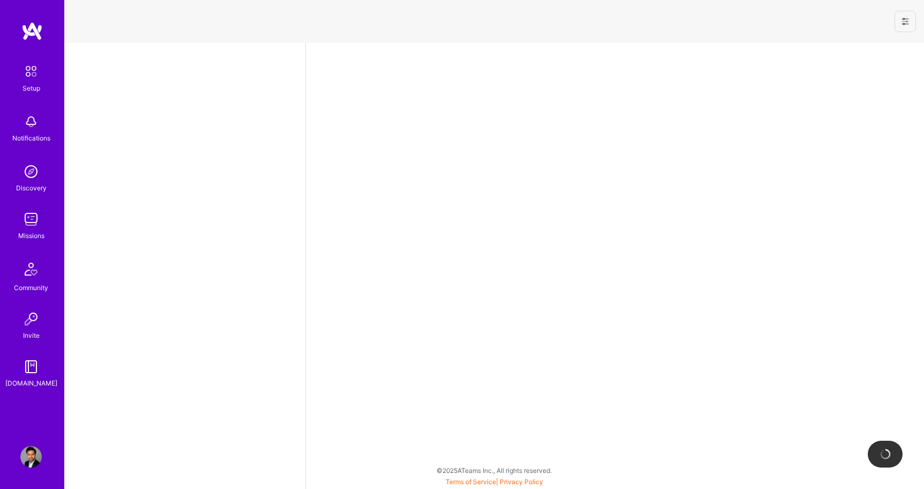
select select "US"
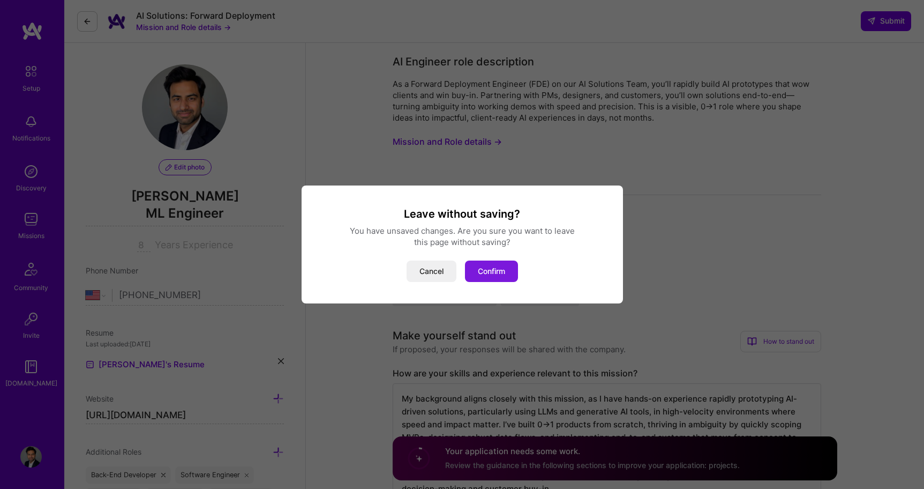
click at [496, 271] on button "Confirm" at bounding box center [491, 270] width 53 height 21
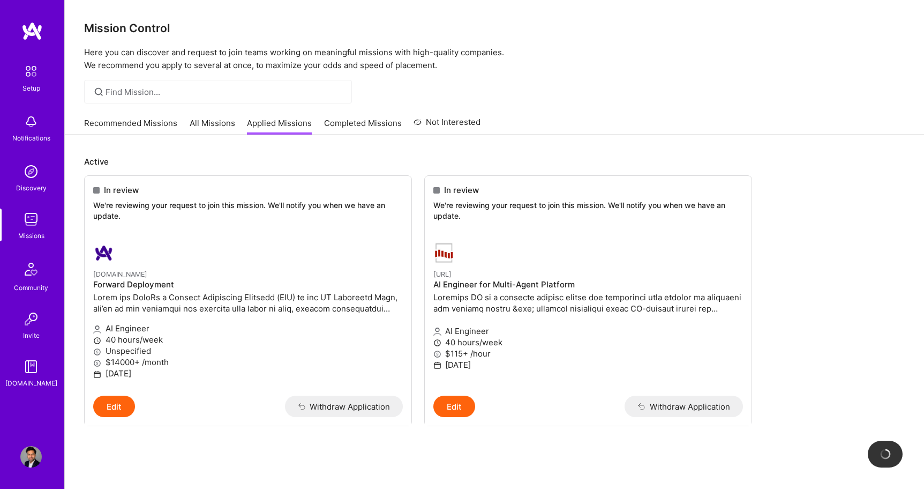
click at [28, 224] on img at bounding box center [30, 218] width 21 height 21
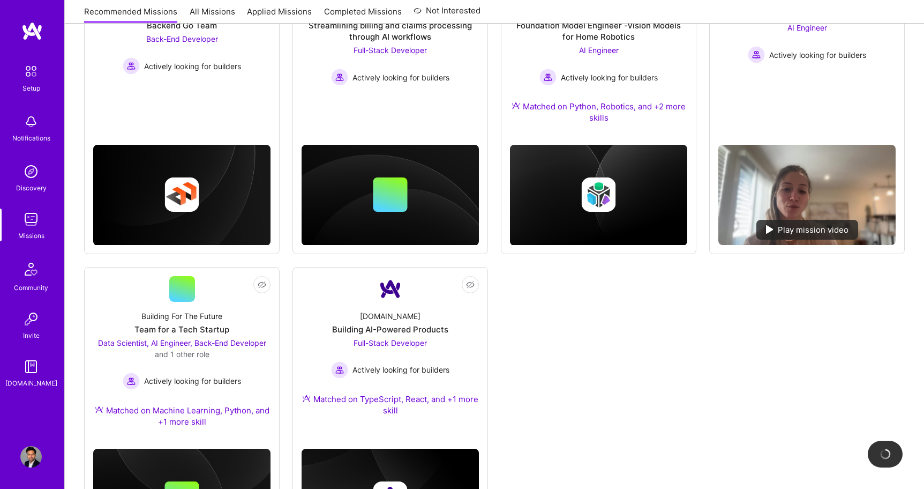
scroll to position [615, 0]
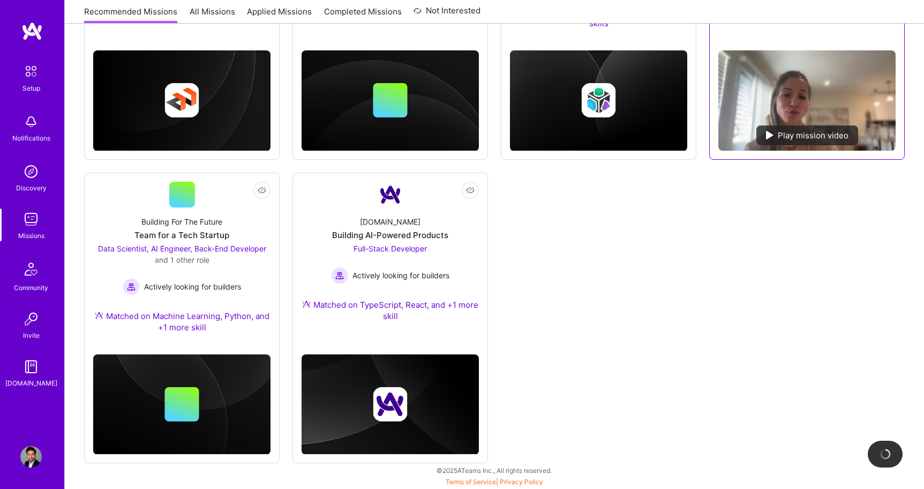
click at [781, 136] on div "Play mission video" at bounding box center [808, 135] width 102 height 20
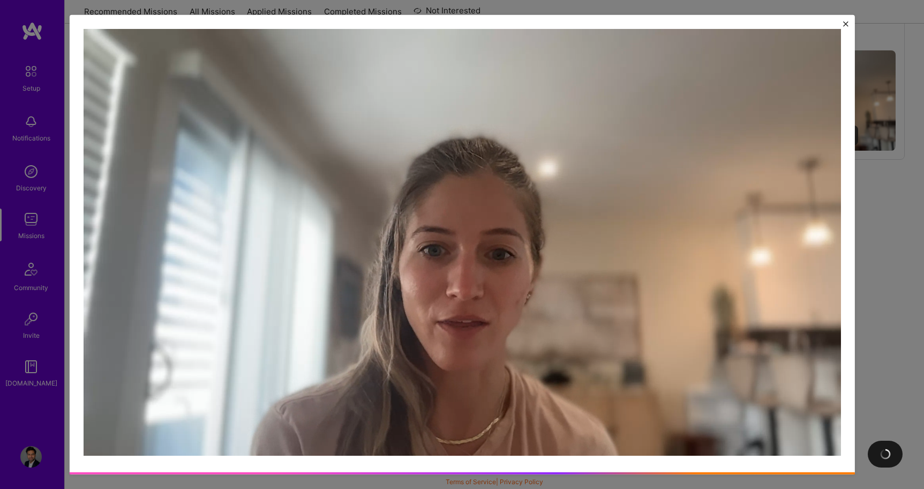
click at [846, 22] on img "Close" at bounding box center [845, 23] width 5 height 5
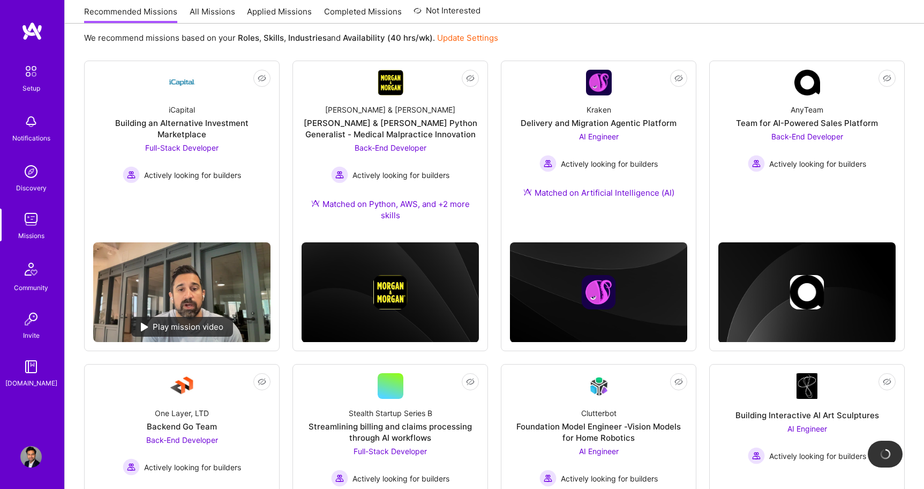
scroll to position [0, 0]
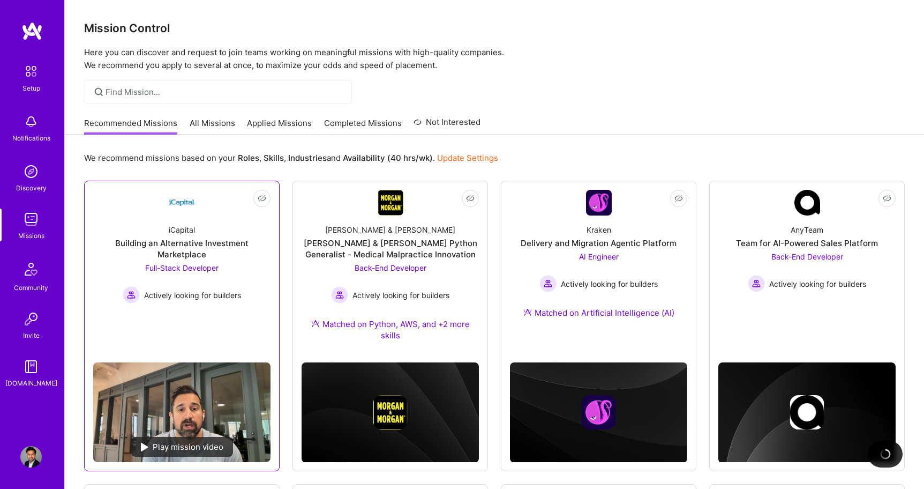
click at [168, 444] on div "Play mission video" at bounding box center [182, 447] width 102 height 20
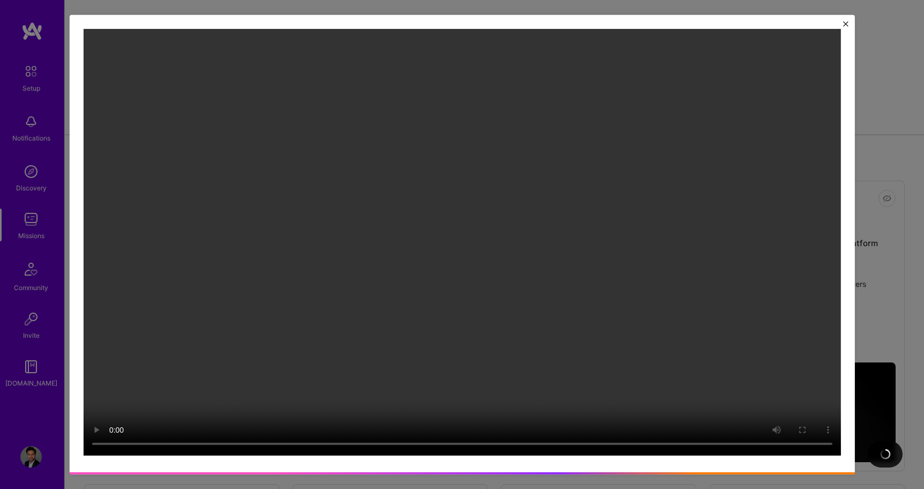
click at [278, 369] on video at bounding box center [462, 242] width 758 height 427
click at [846, 21] on img "Close" at bounding box center [845, 23] width 5 height 5
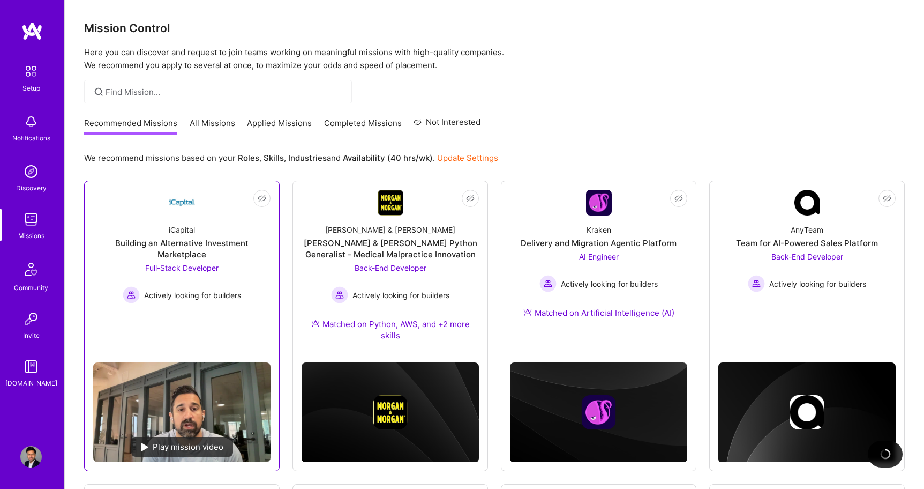
click at [197, 259] on div "Building an Alternative Investment Marketplace" at bounding box center [181, 248] width 177 height 23
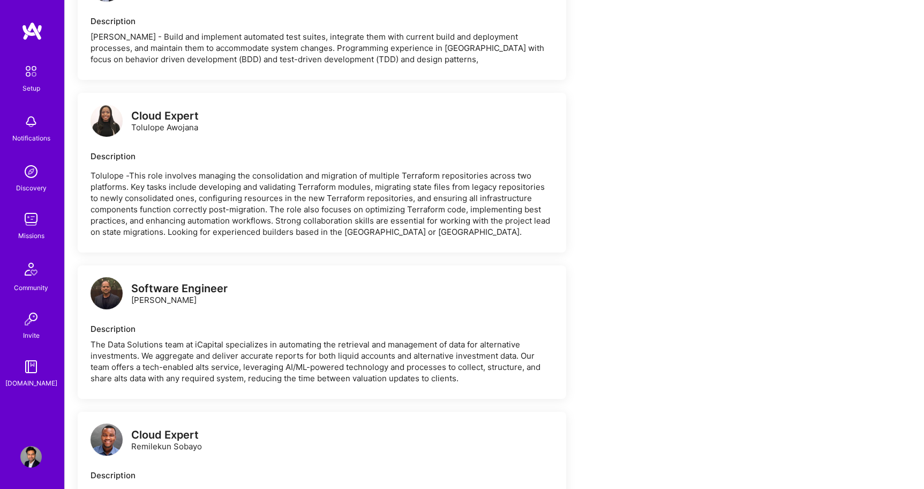
scroll to position [1860, 0]
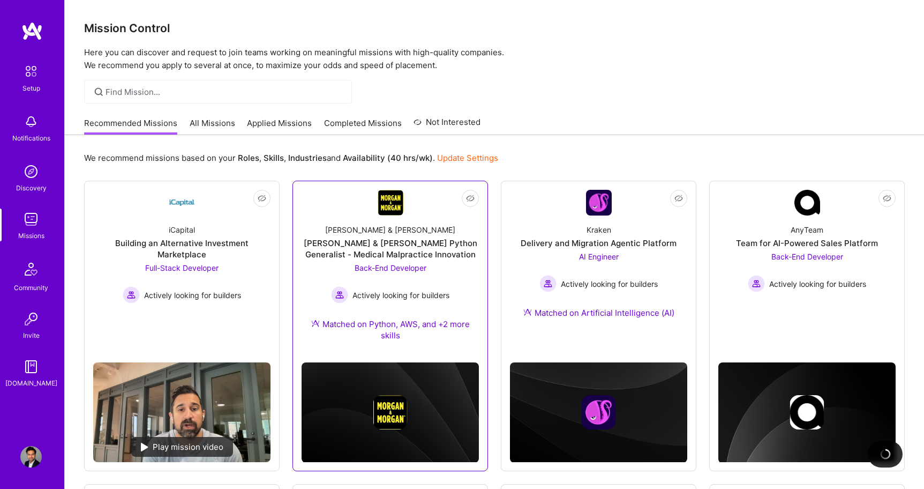
click at [407, 250] on div "[PERSON_NAME] & [PERSON_NAME] Python Generalist - Medical Malpractice Innovation" at bounding box center [390, 248] width 177 height 23
